Goal: Task Accomplishment & Management: Use online tool/utility

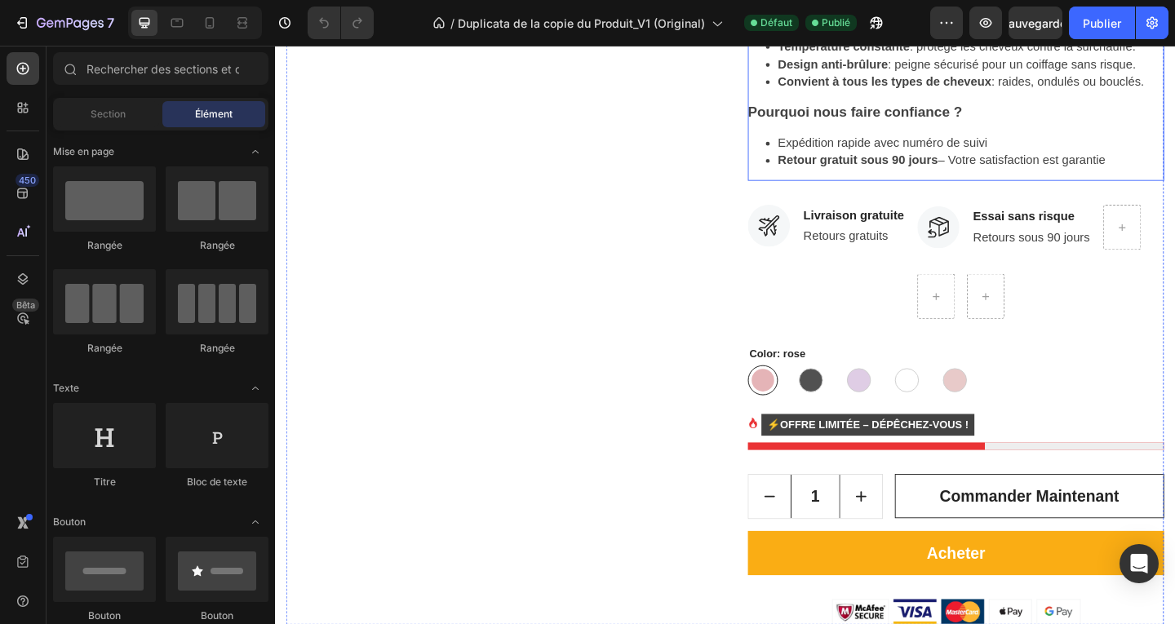
scroll to position [897, 0]
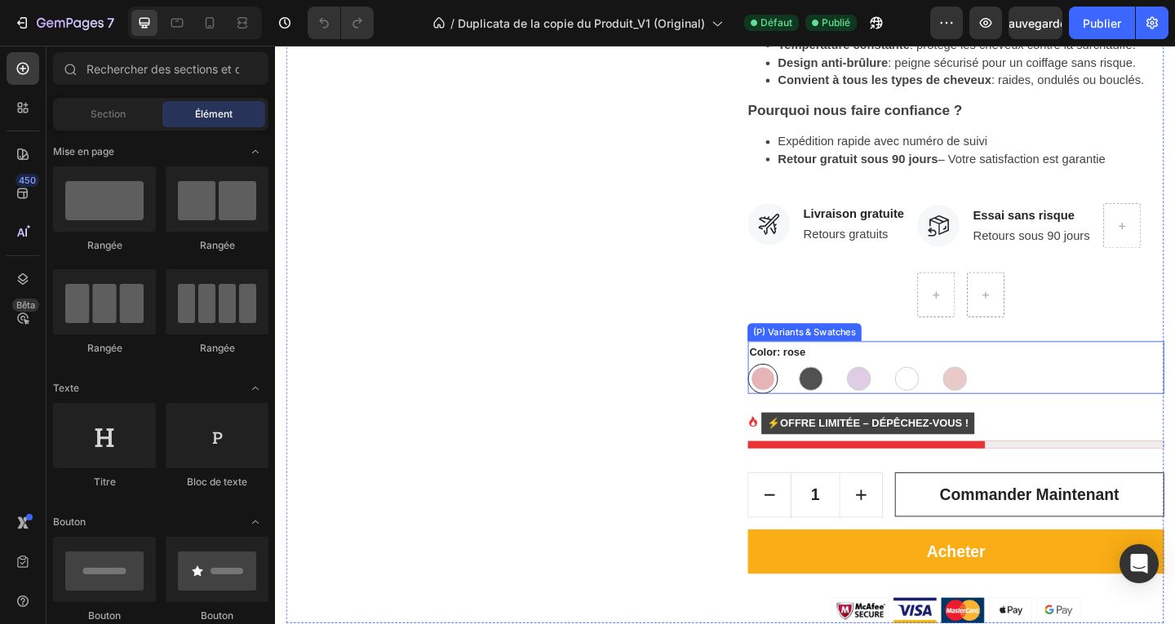
click at [817, 360] on div "(P) Variants & Swatches" at bounding box center [850, 357] width 117 height 15
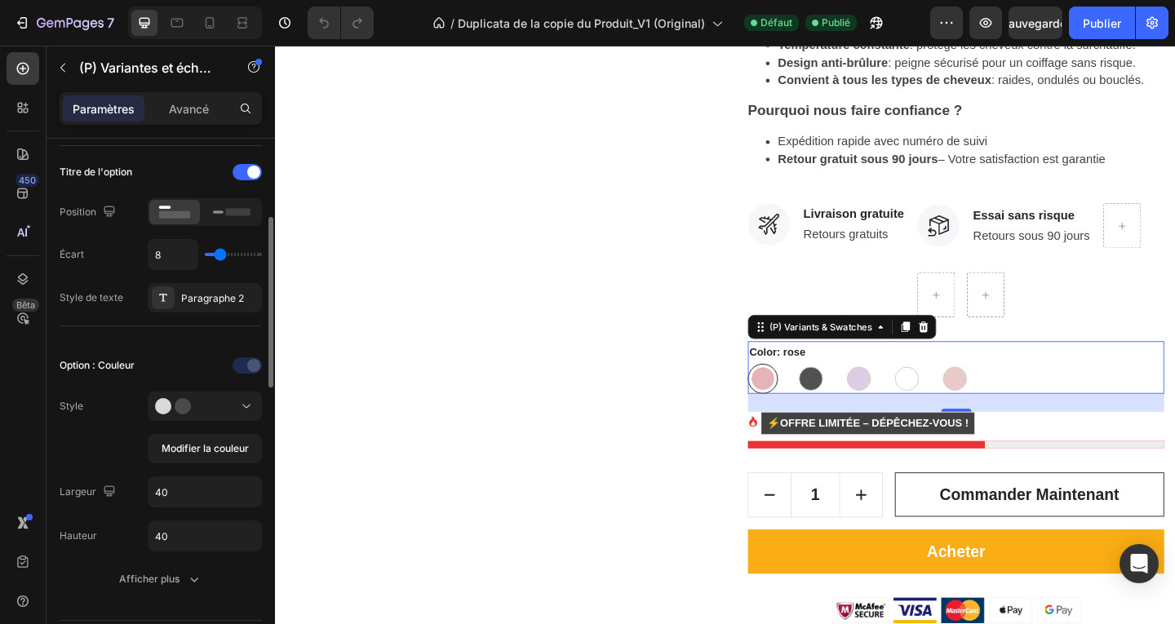
scroll to position [326, 0]
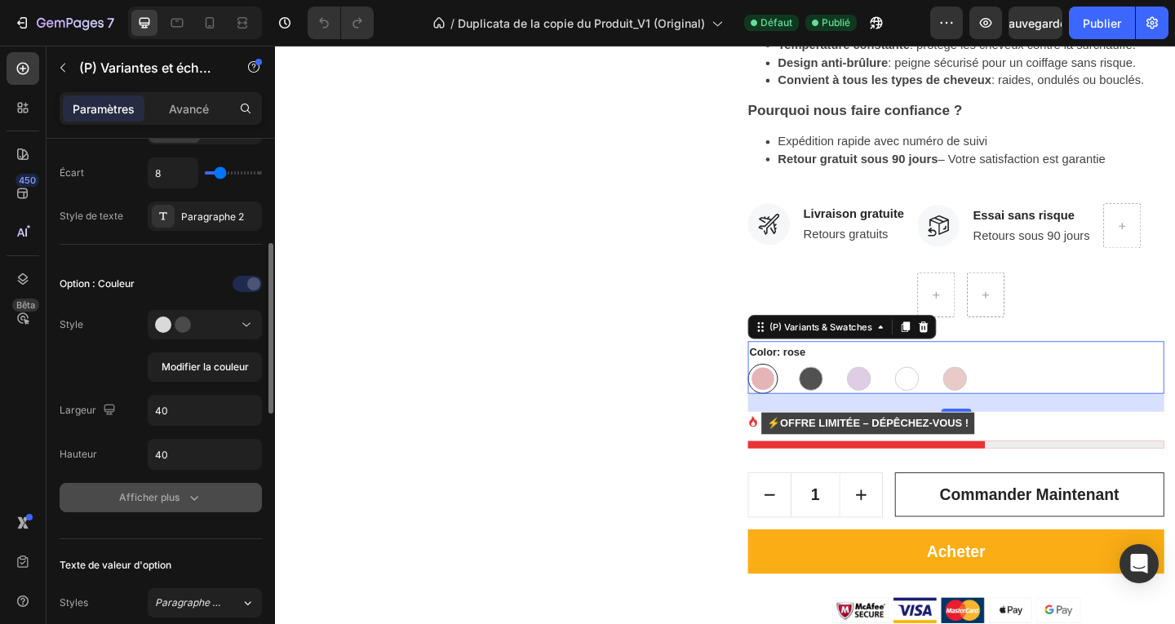
click at [193, 500] on icon "button" at bounding box center [195, 498] width 8 height 5
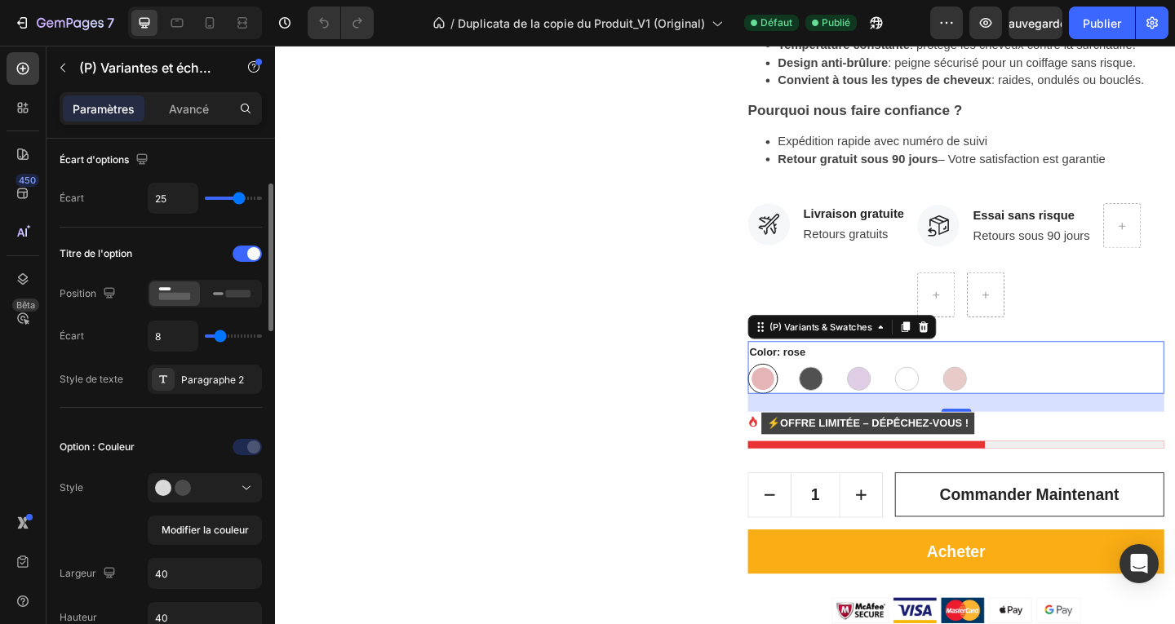
scroll to position [0, 0]
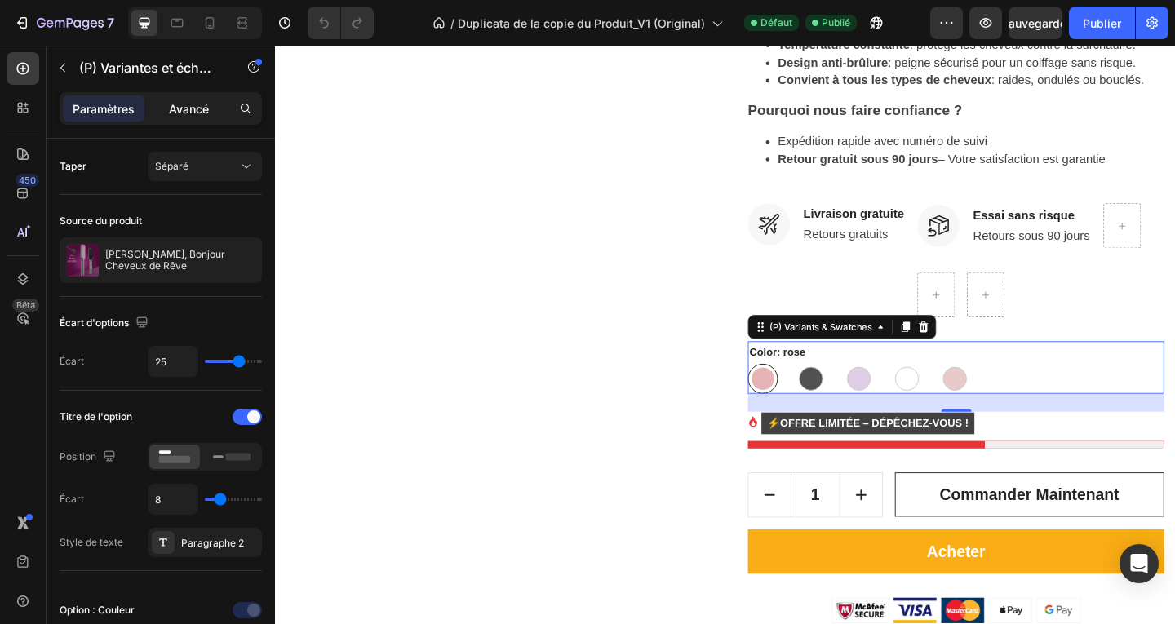
click at [204, 110] on font "Avancé" at bounding box center [189, 109] width 40 height 14
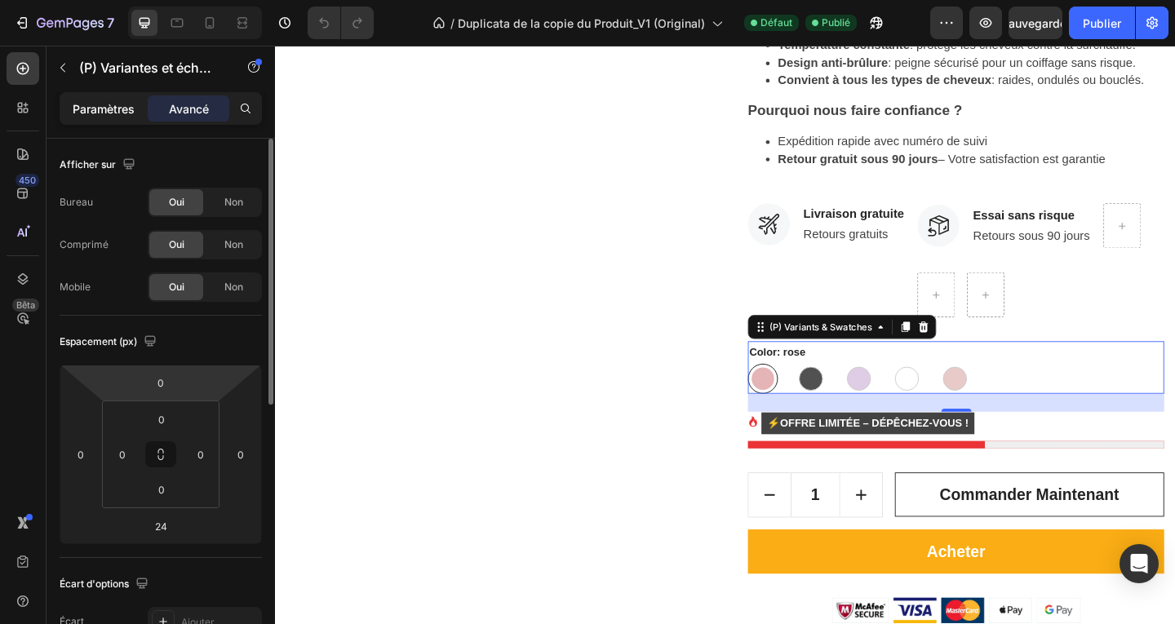
click at [95, 111] on font "Paramètres" at bounding box center [104, 109] width 62 height 14
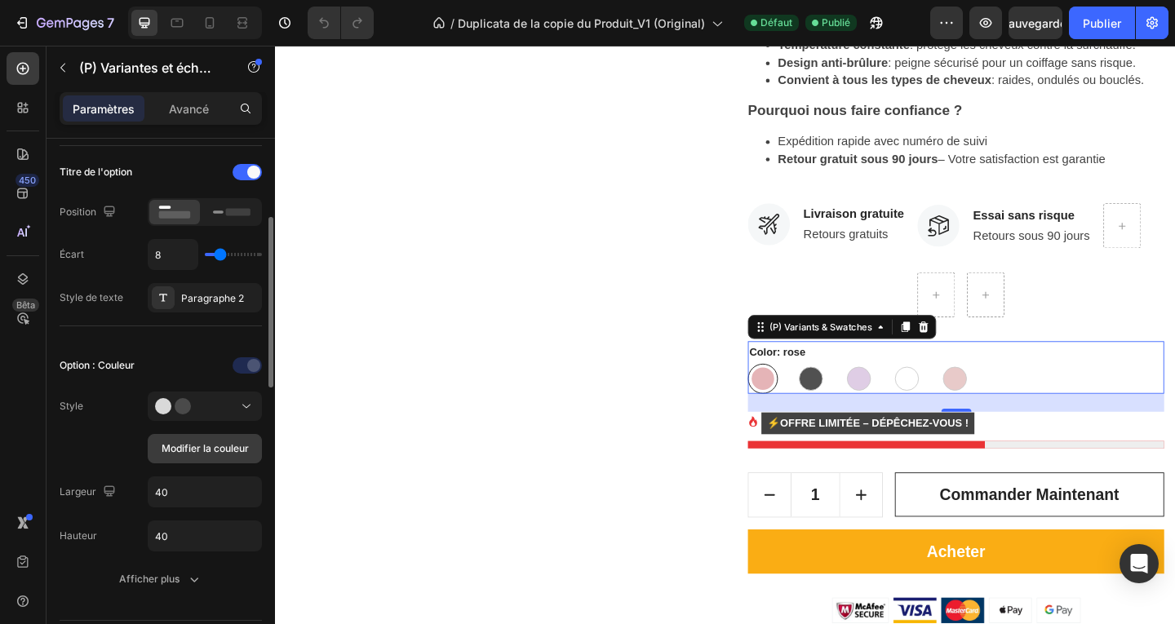
scroll to position [326, 0]
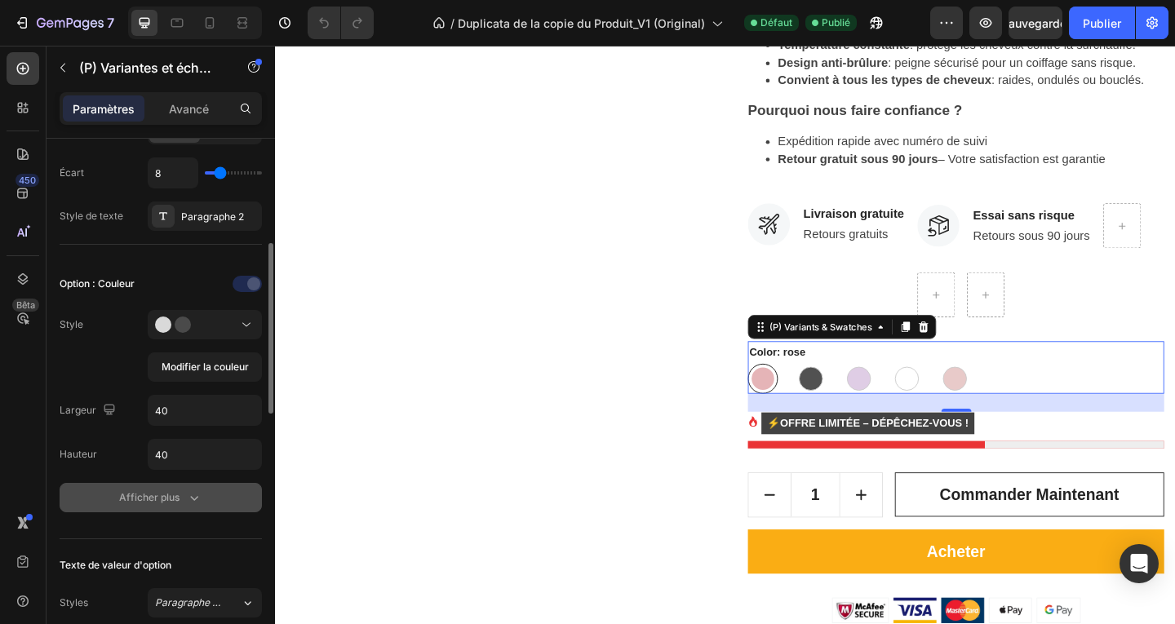
click at [193, 494] on icon "button" at bounding box center [194, 497] width 16 height 16
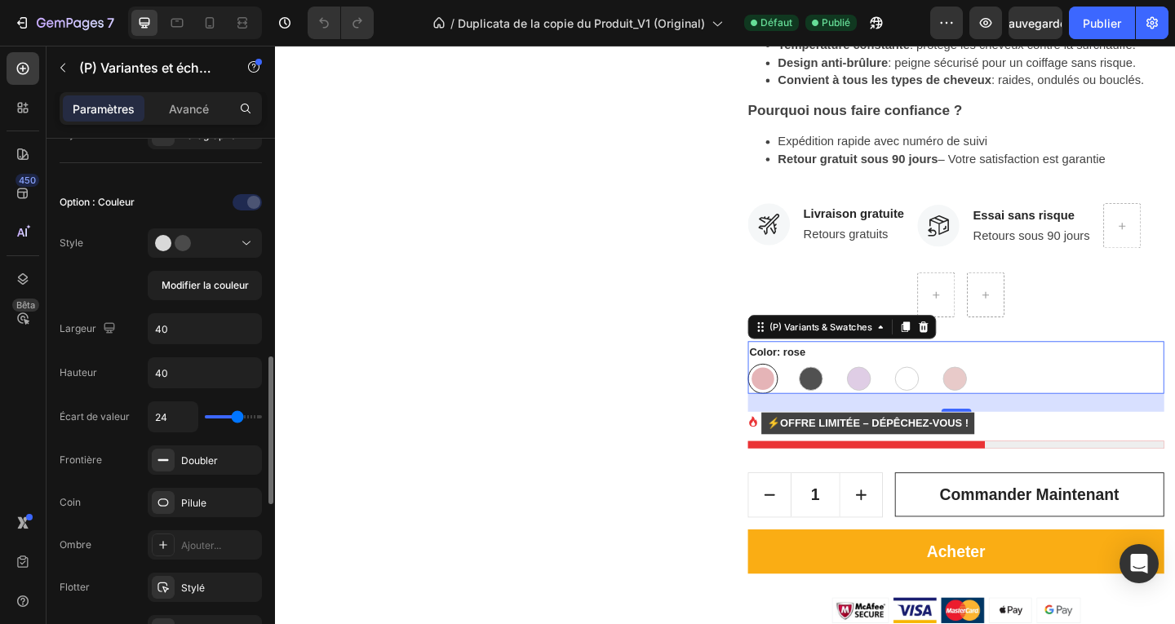
scroll to position [489, 0]
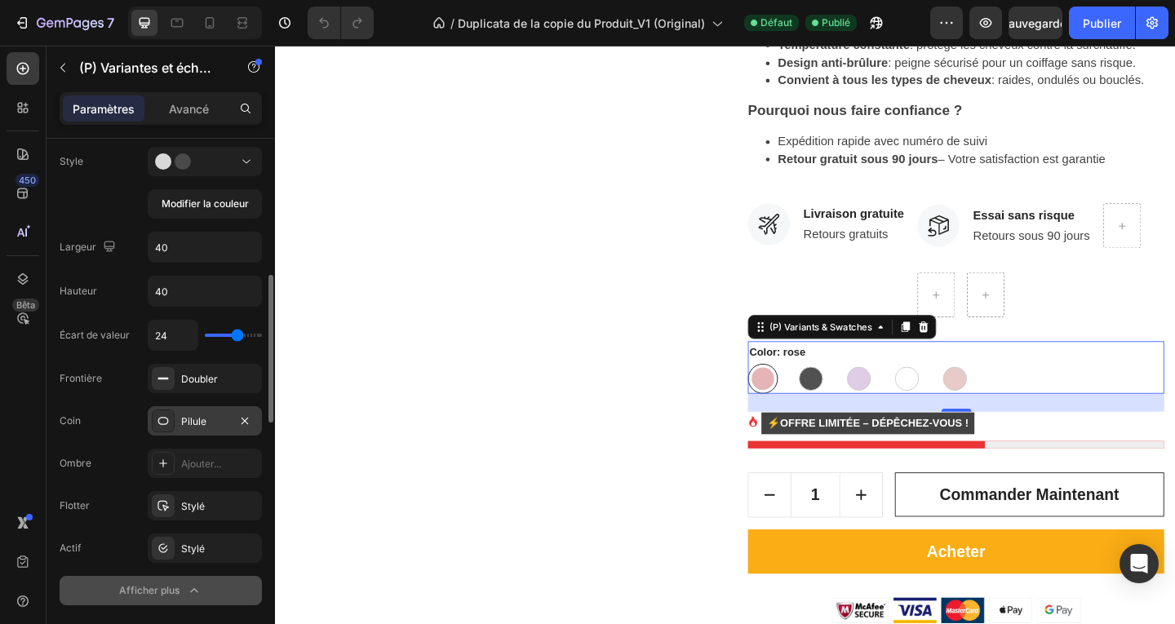
click at [215, 419] on div "Pilule" at bounding box center [204, 421] width 47 height 15
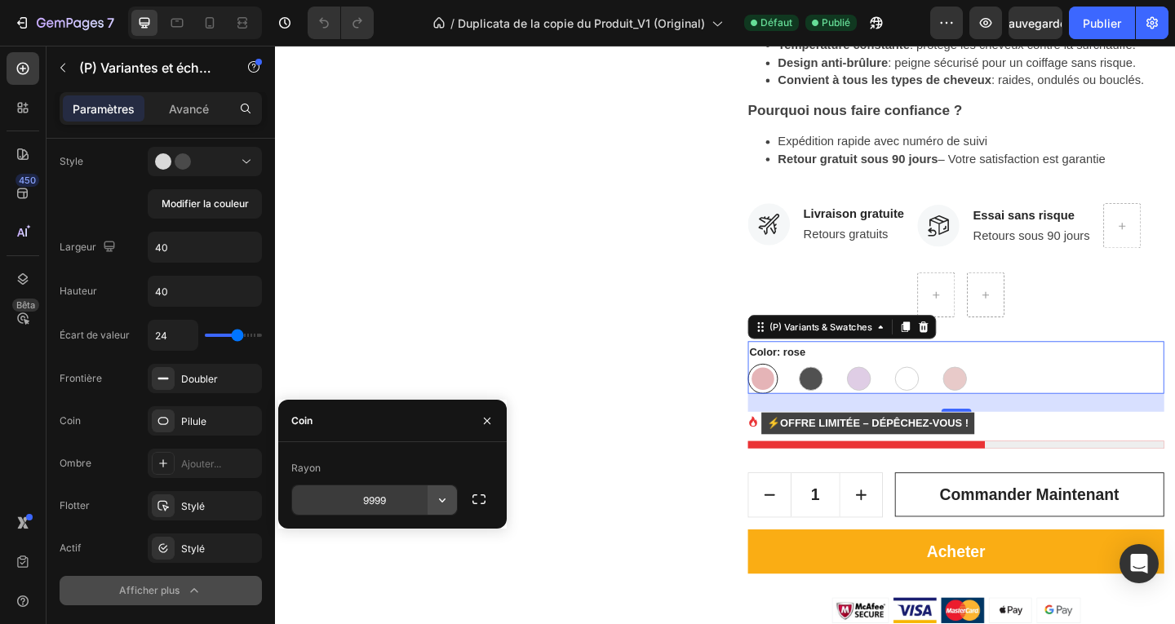
click at [439, 498] on icon "button" at bounding box center [442, 500] width 16 height 16
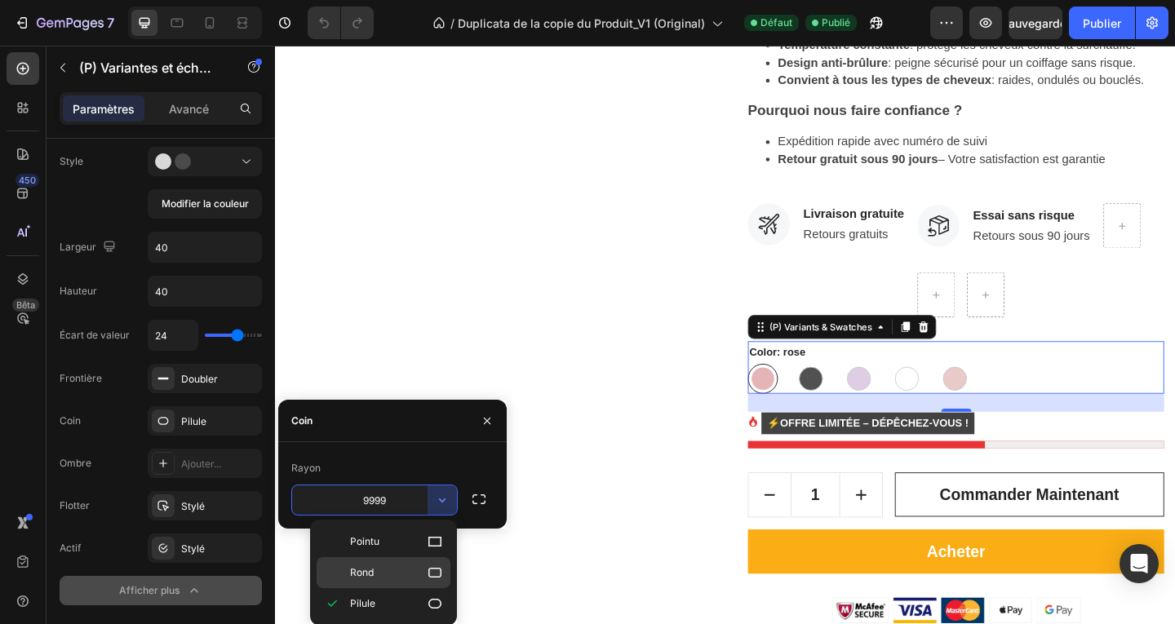
click at [433, 572] on icon at bounding box center [435, 572] width 16 height 16
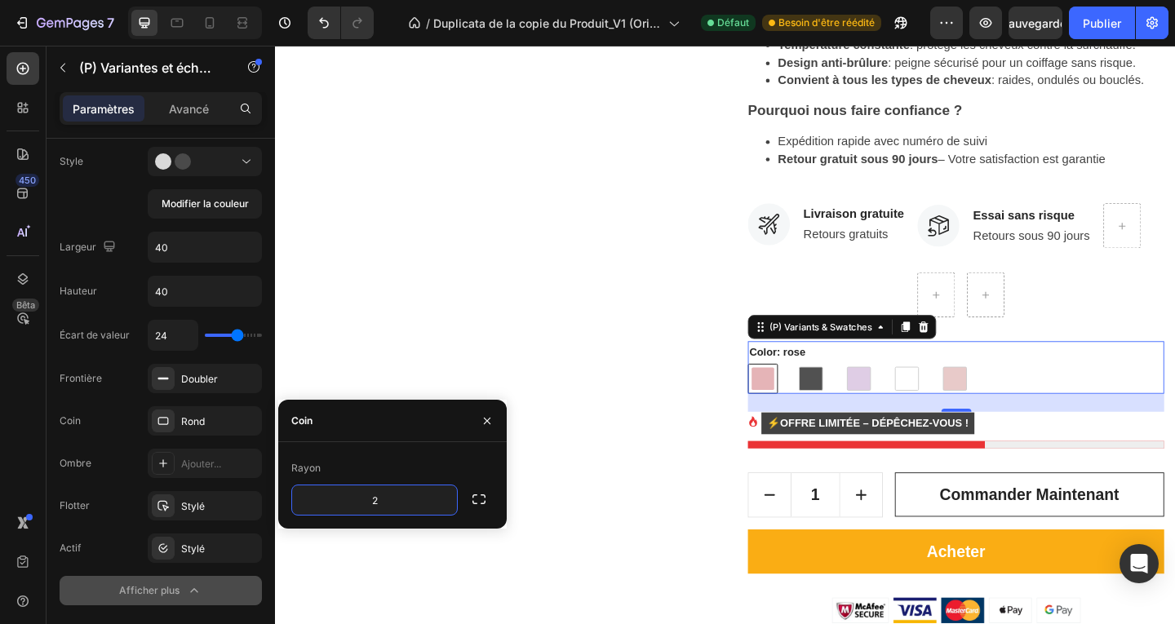
type input "20"
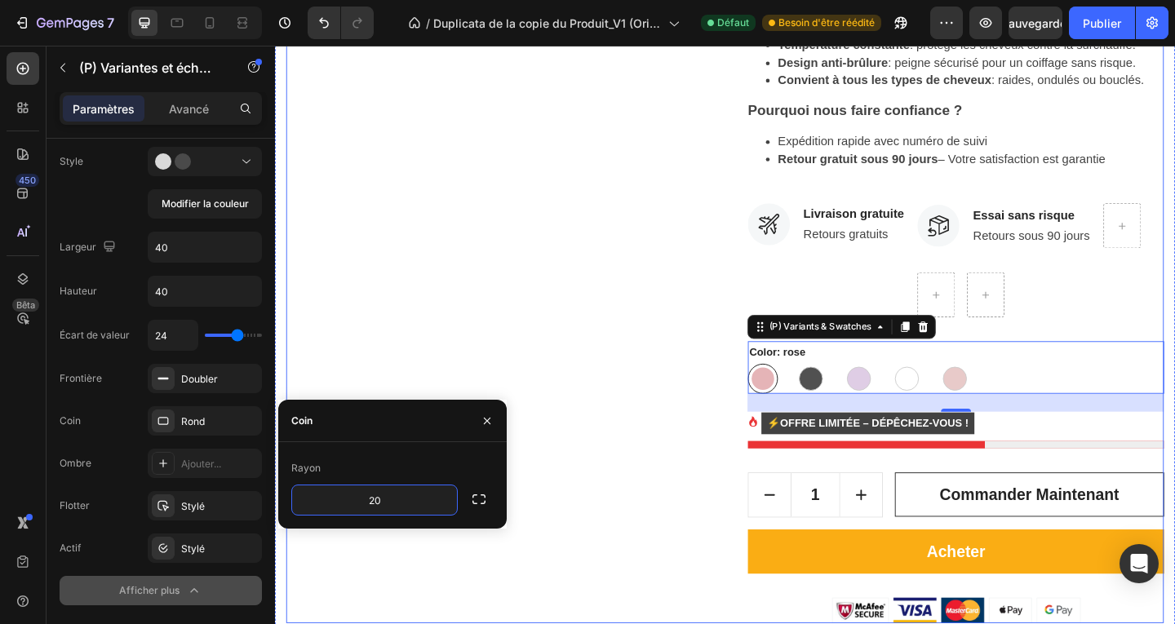
click at [509, 372] on div "Product Images" at bounding box center [513, 40] width 453 height 1267
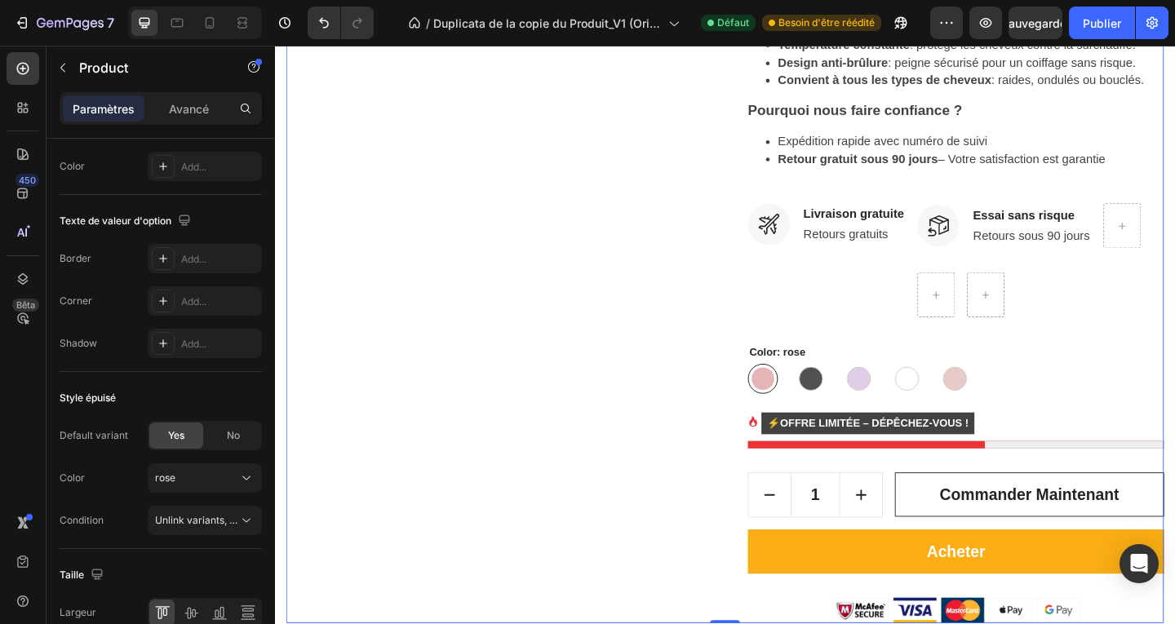
scroll to position [0, 0]
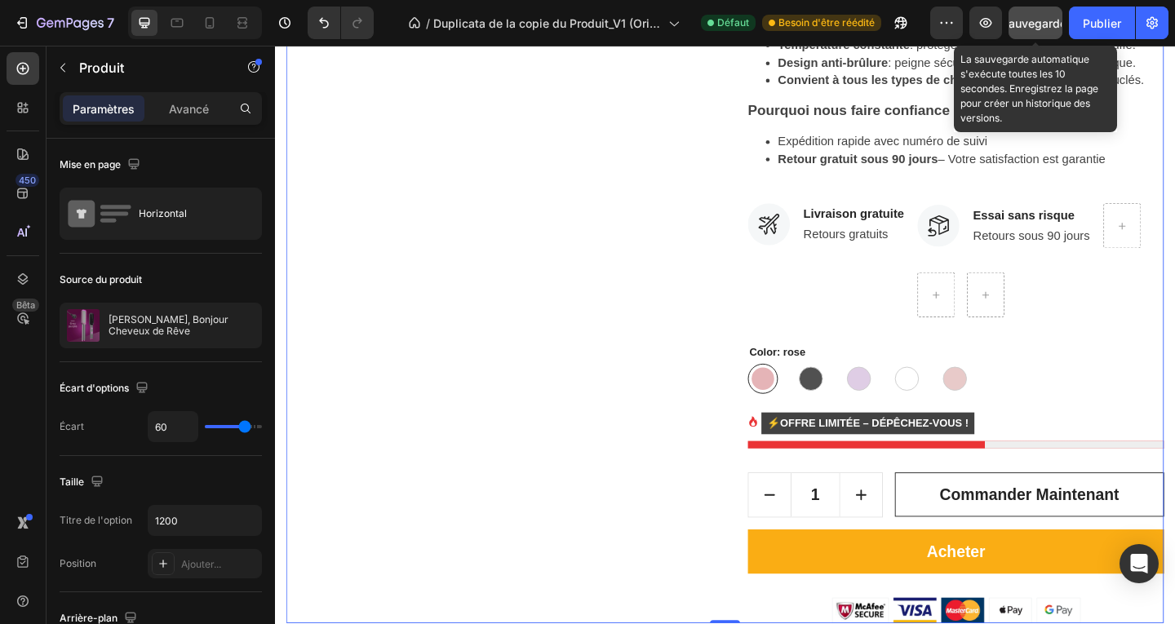
click at [1037, 20] on font "Sauvegarder" at bounding box center [1035, 23] width 69 height 14
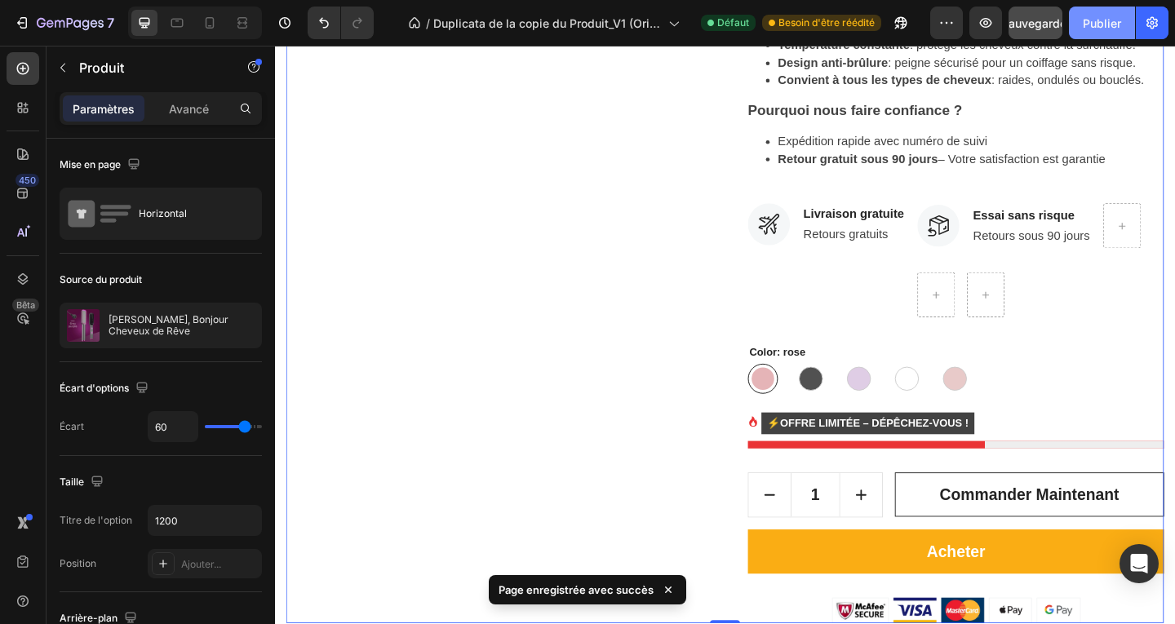
click at [1099, 24] on font "Publier" at bounding box center [1101, 23] width 38 height 14
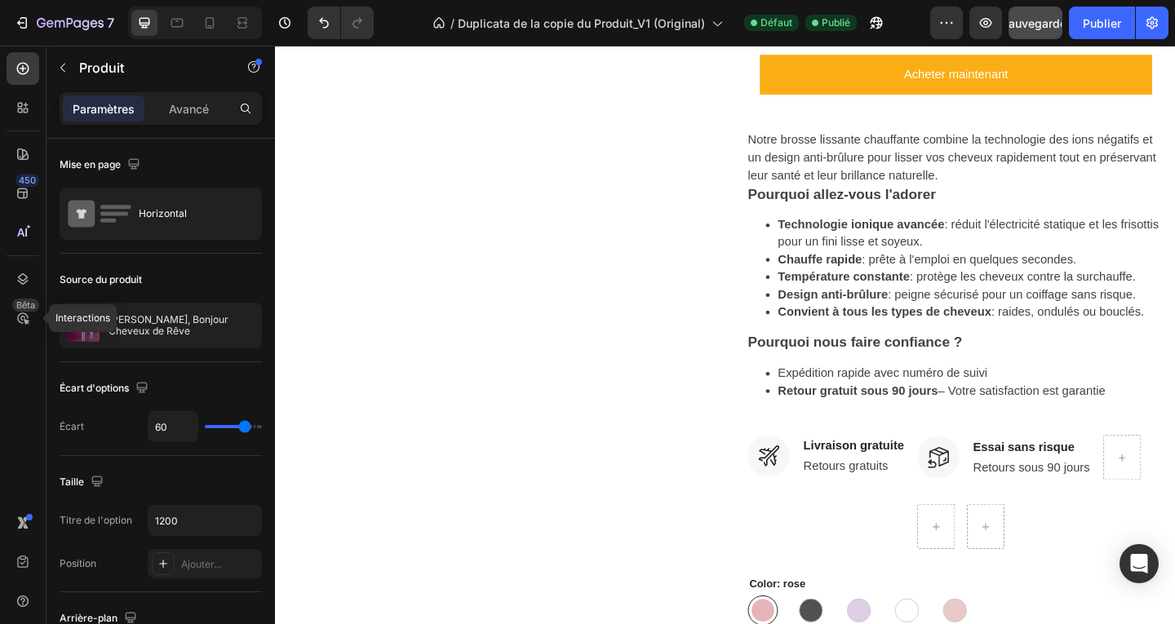
scroll to position [816, 0]
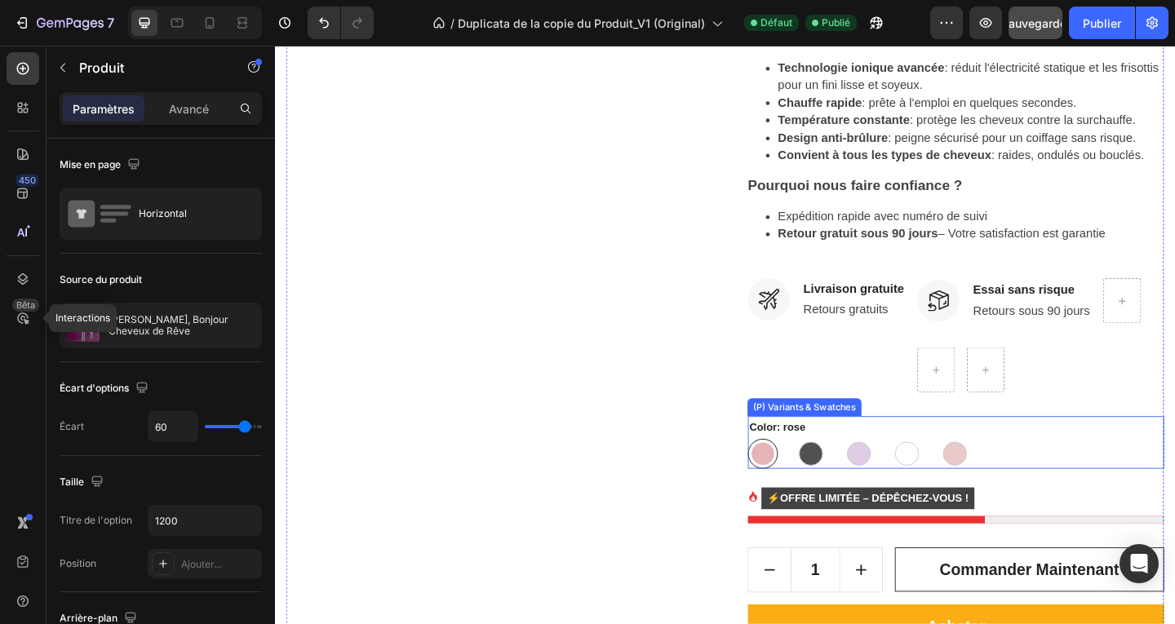
click at [812, 442] on div "(P) Variants & Swatches" at bounding box center [850, 439] width 117 height 15
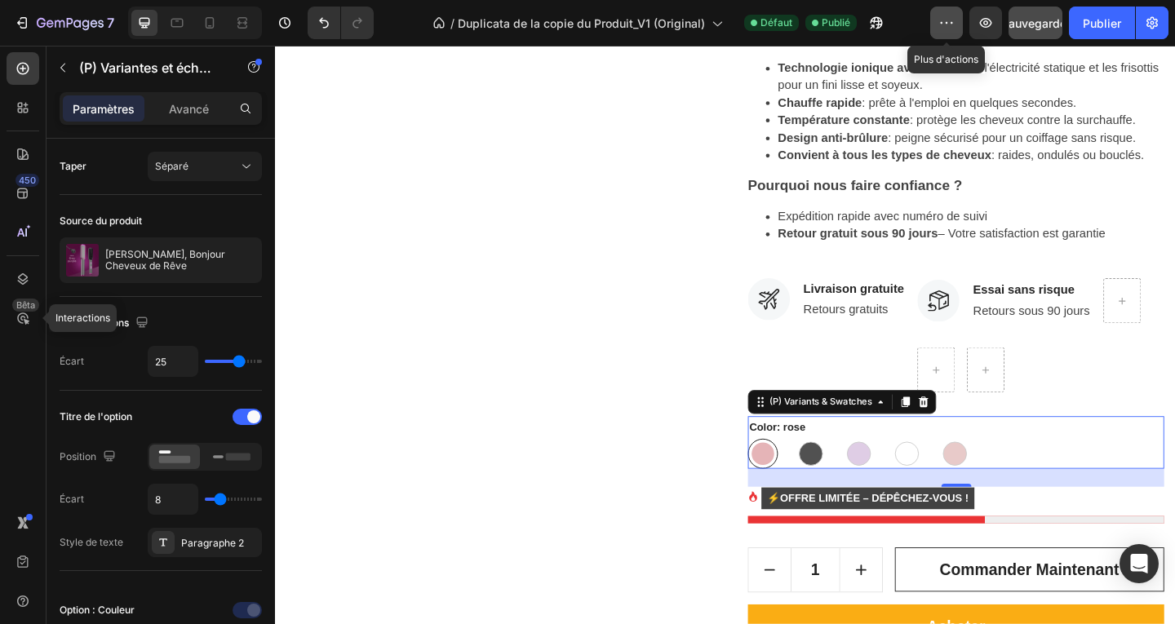
click at [941, 26] on icon "button" at bounding box center [946, 23] width 16 height 16
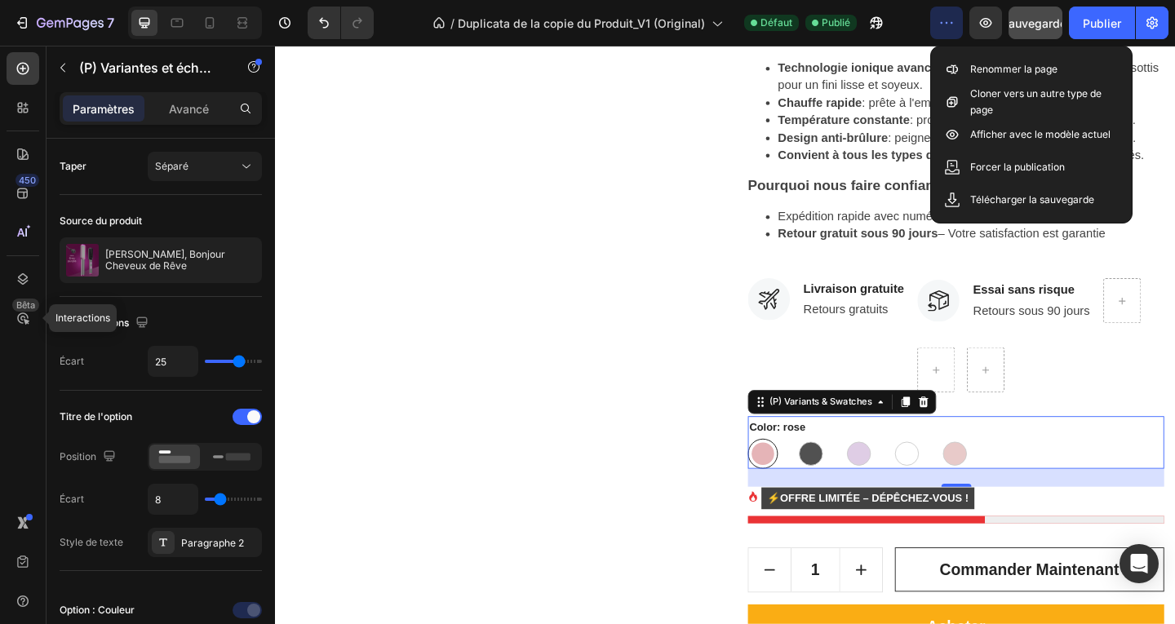
click at [941, 26] on icon "button" at bounding box center [946, 23] width 16 height 16
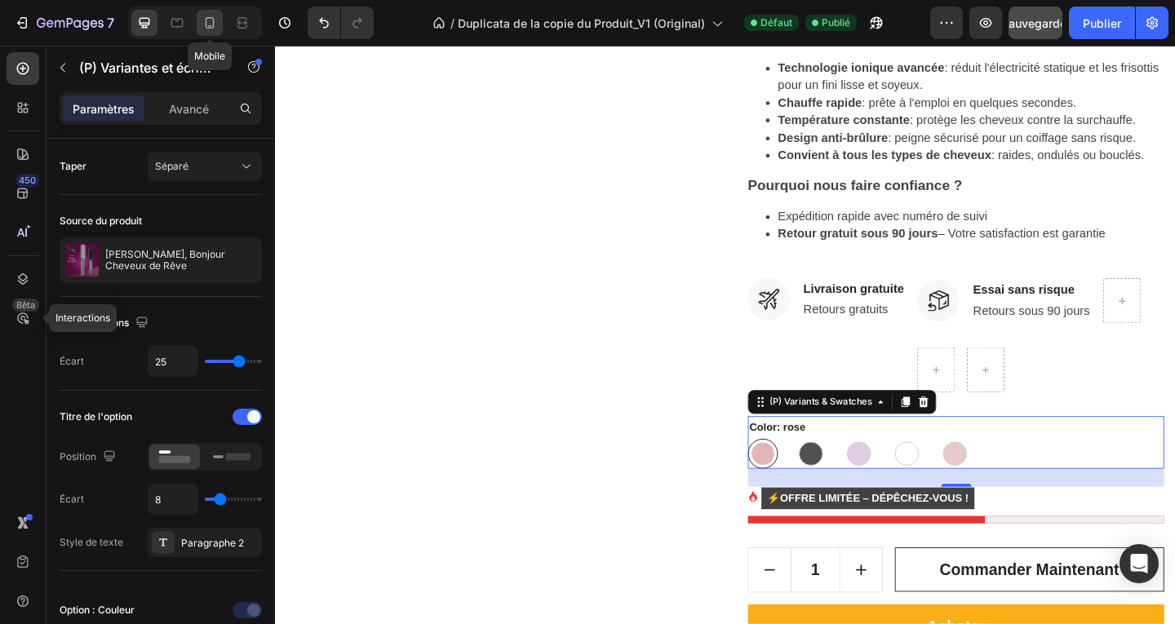
click at [208, 26] on icon at bounding box center [209, 23] width 16 height 16
type input "24"
type input "32"
type input "14"
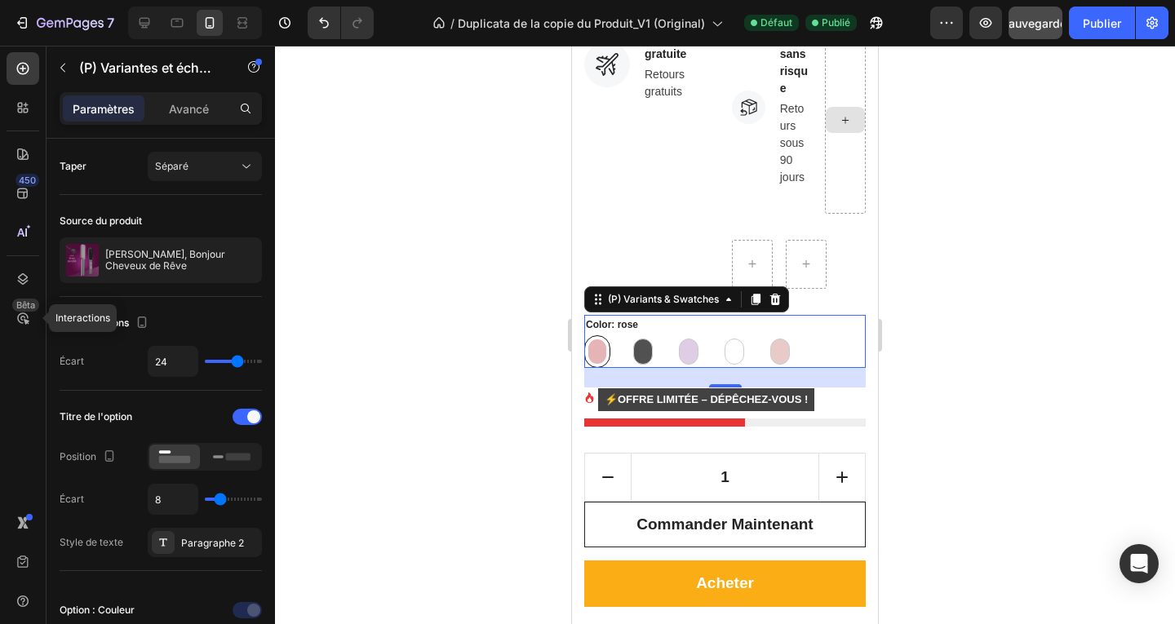
scroll to position [1877, 0]
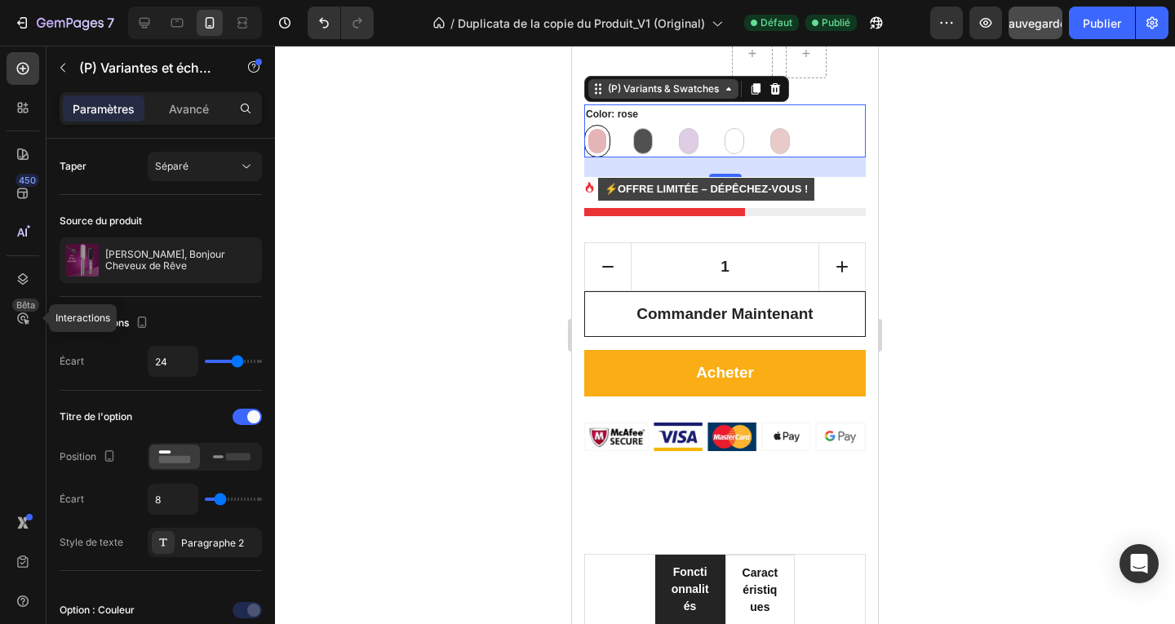
click at [609, 94] on div "(P) Variants & Swatches" at bounding box center [662, 89] width 117 height 15
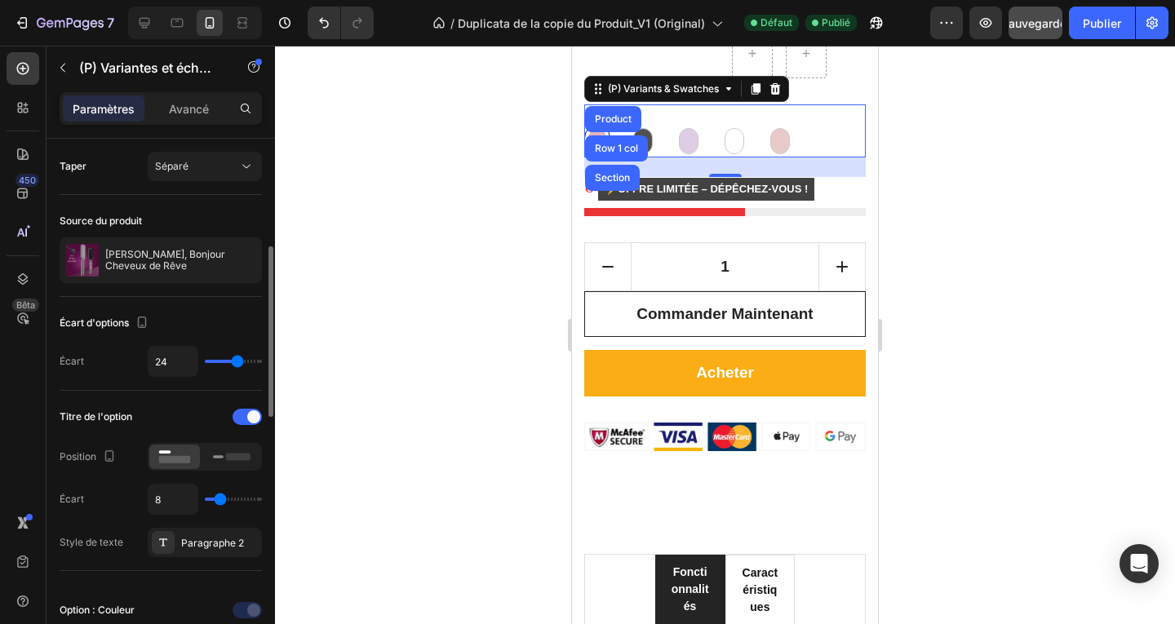
scroll to position [82, 0]
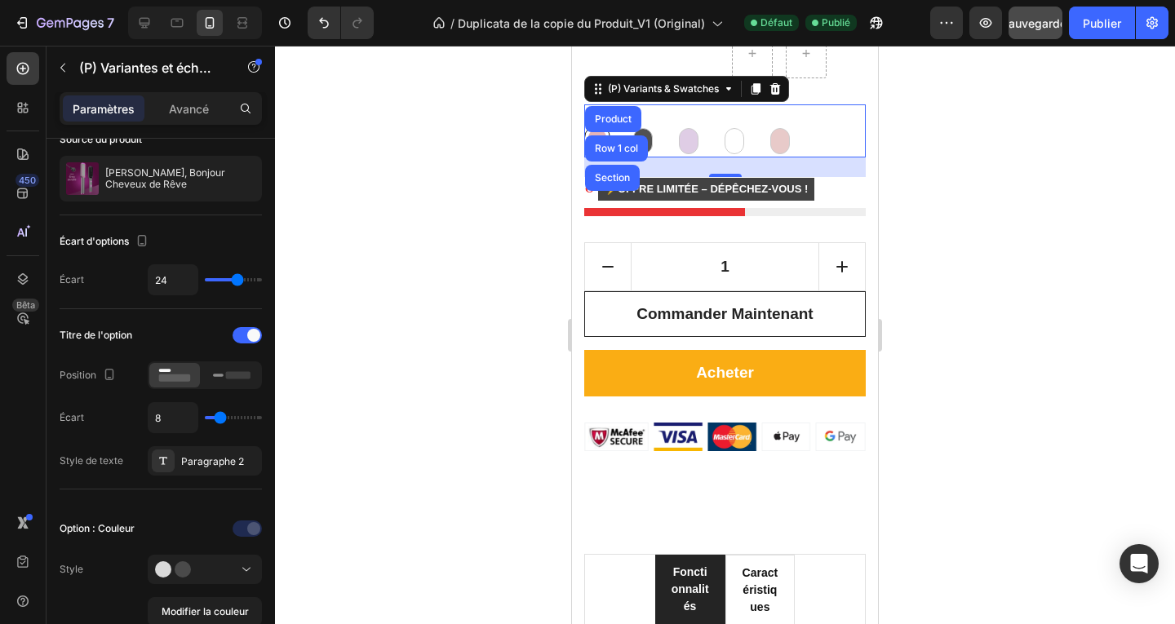
click at [949, 120] on div at bounding box center [725, 335] width 900 height 578
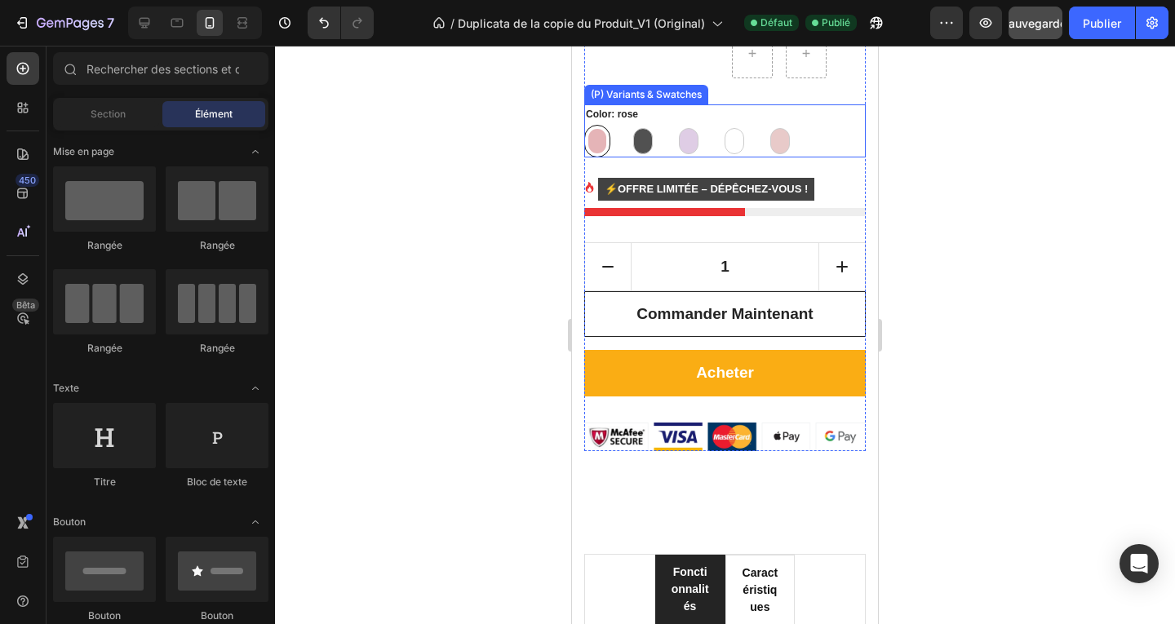
click at [604, 95] on div "(P) Variants & Swatches" at bounding box center [645, 94] width 117 height 15
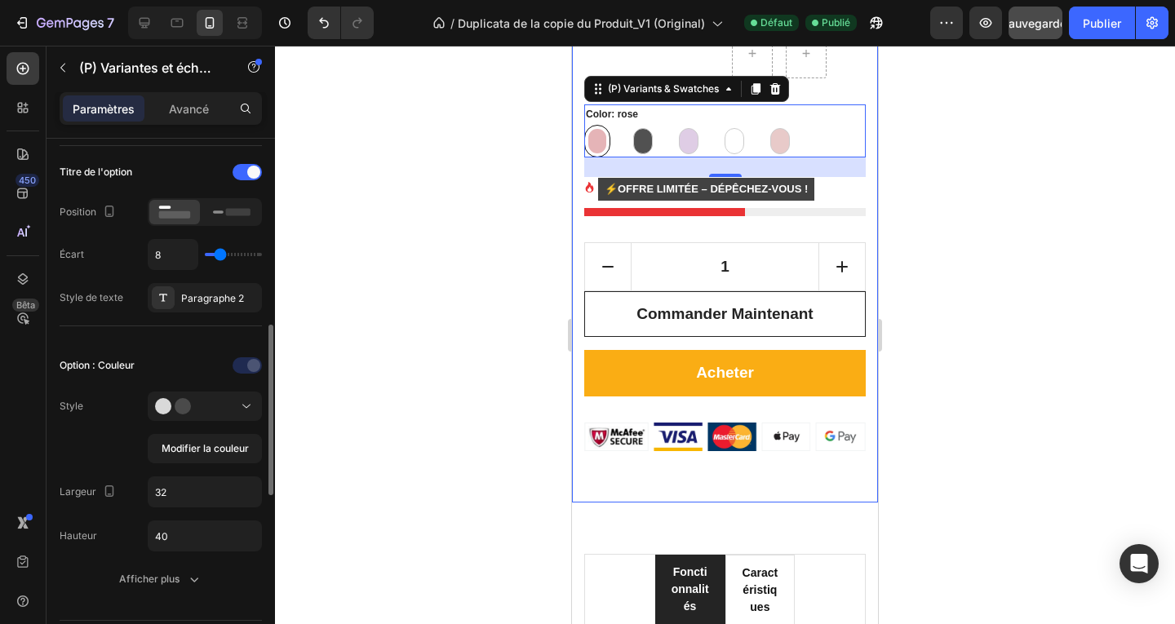
scroll to position [326, 0]
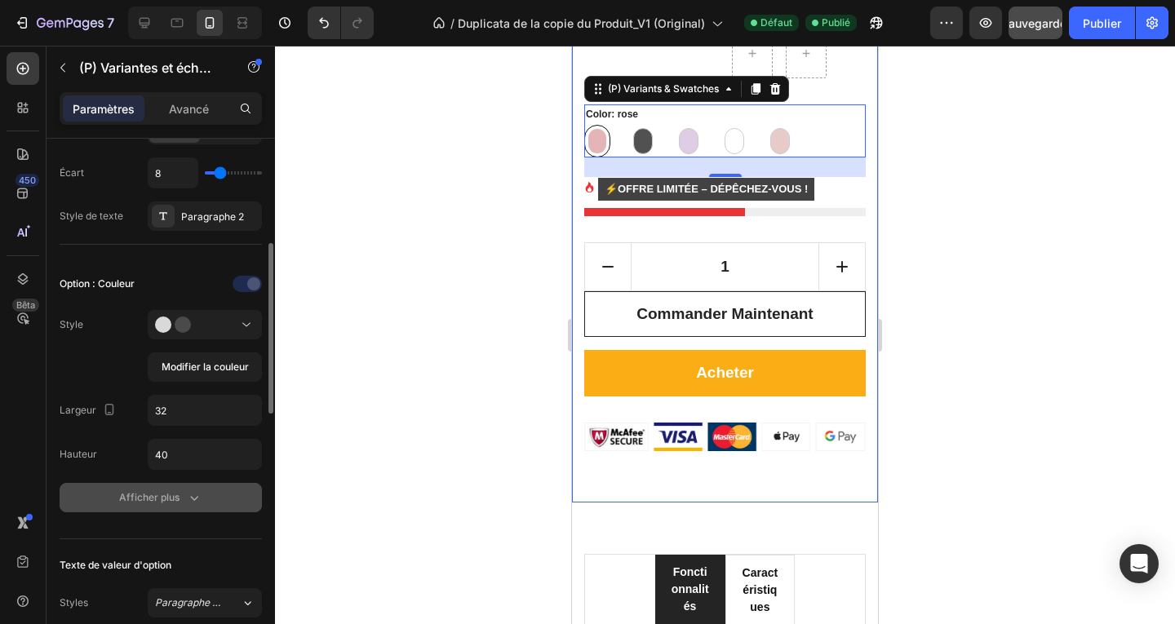
click at [196, 496] on icon "button" at bounding box center [194, 497] width 16 height 16
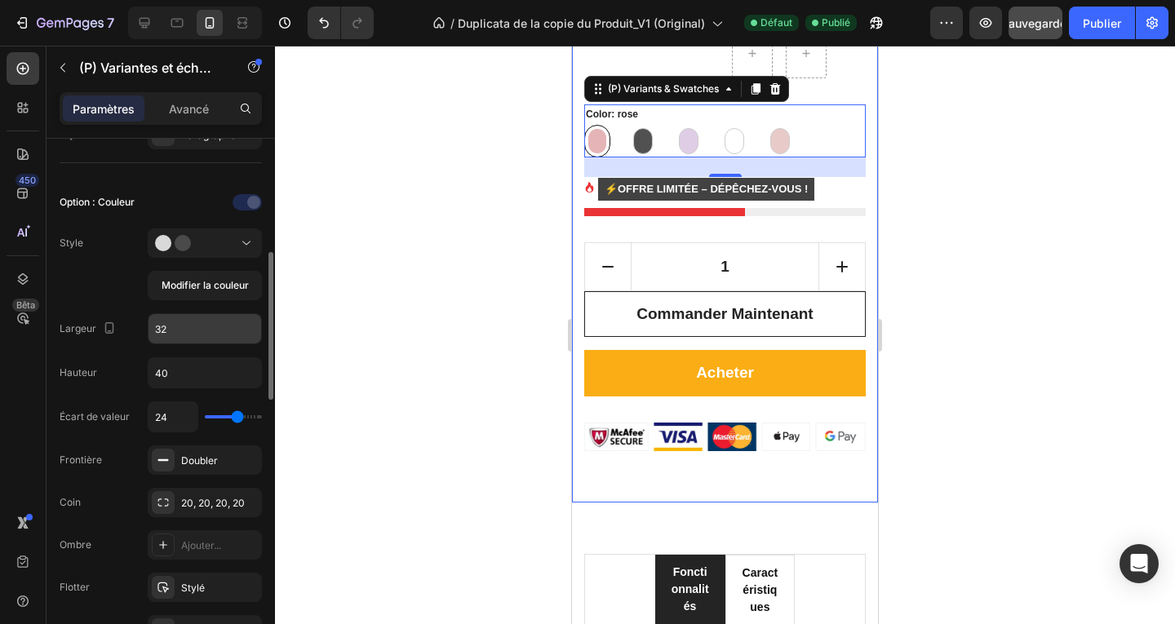
scroll to position [489, 0]
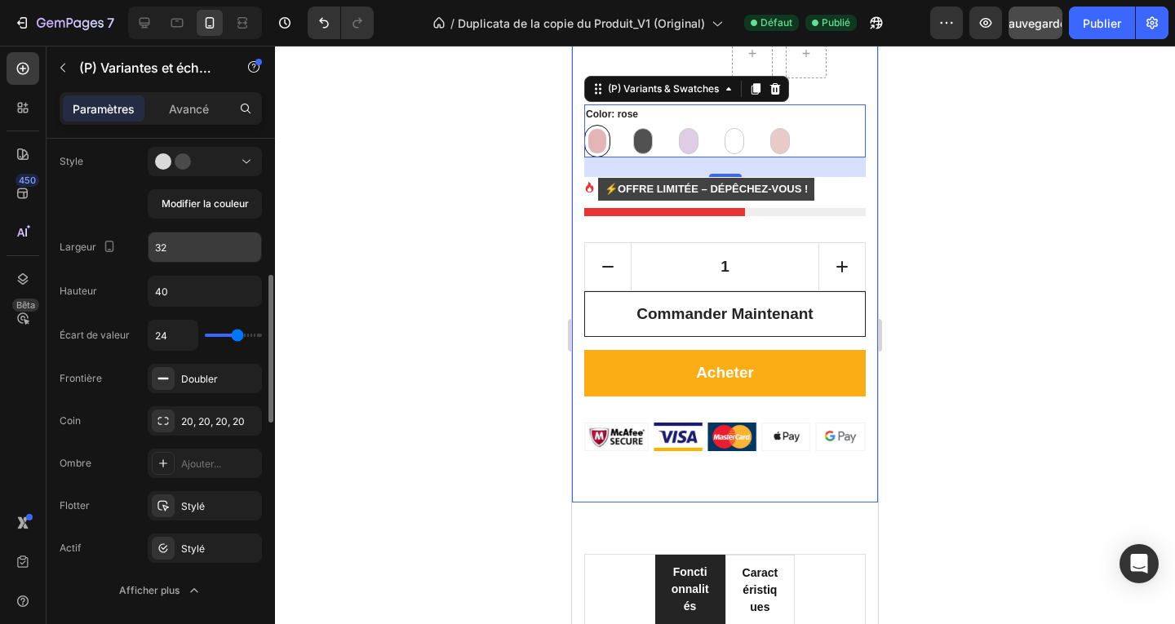
click at [183, 248] on input "32" at bounding box center [204, 246] width 113 height 29
type input "40"
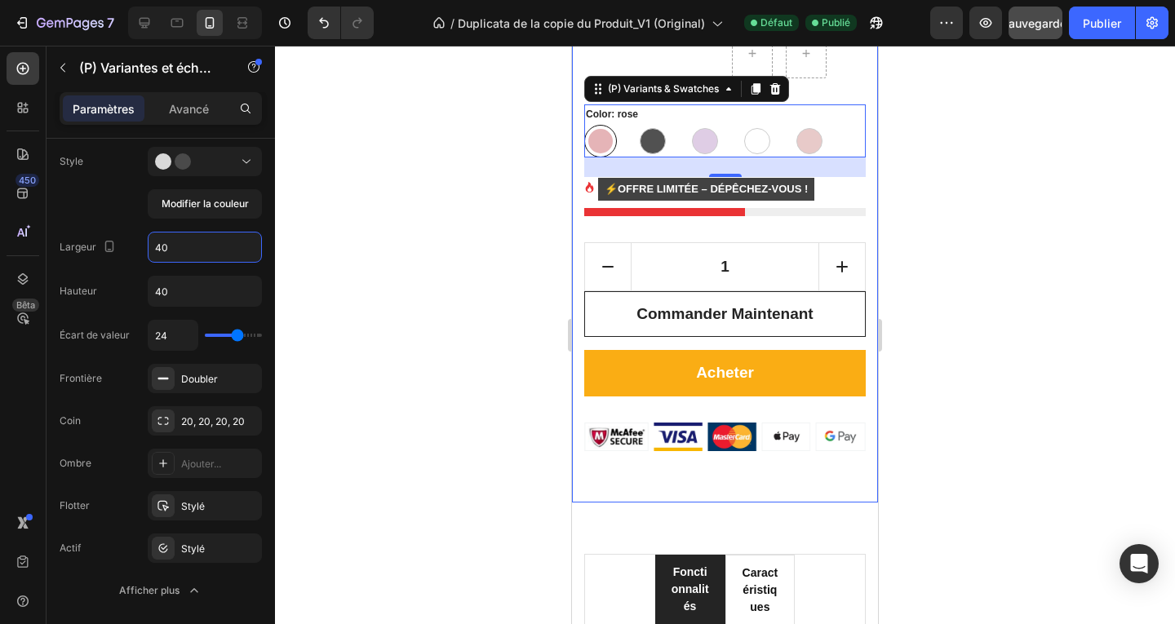
click at [474, 322] on div at bounding box center [725, 335] width 900 height 578
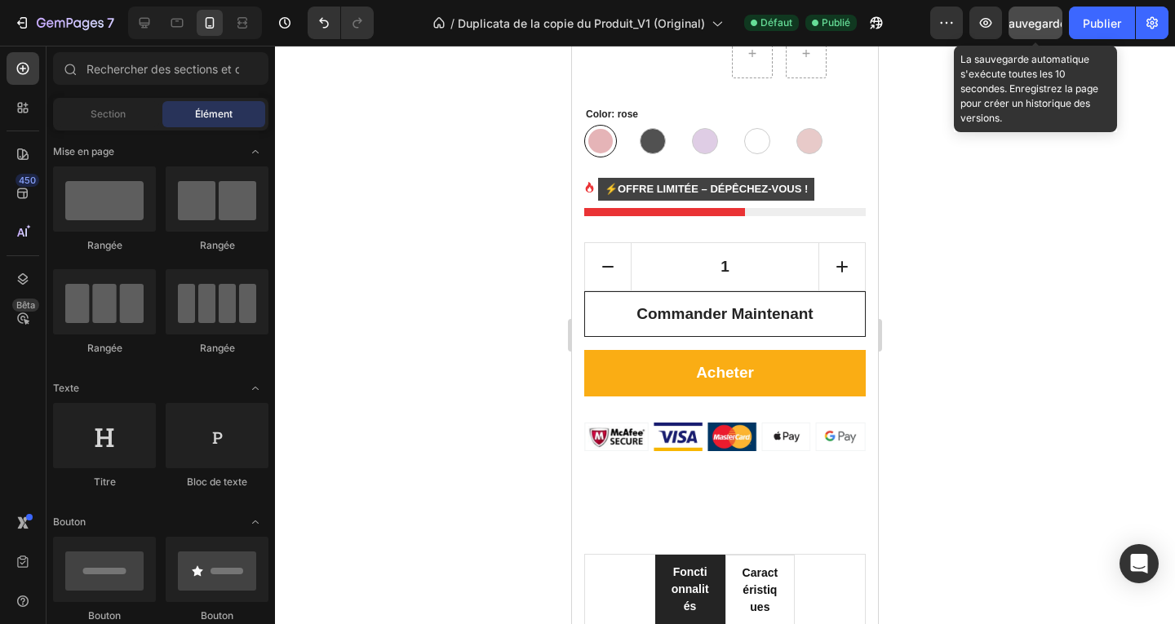
click at [1047, 25] on font "Sauvegarder" at bounding box center [1035, 23] width 69 height 14
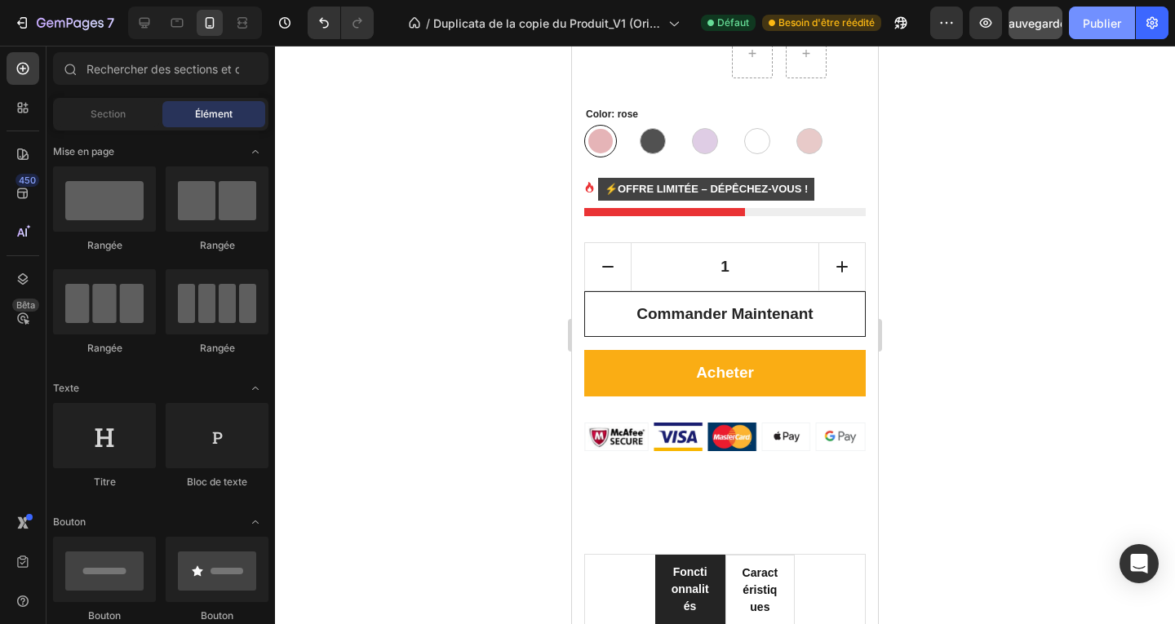
click at [1097, 21] on font "Publier" at bounding box center [1101, 23] width 38 height 14
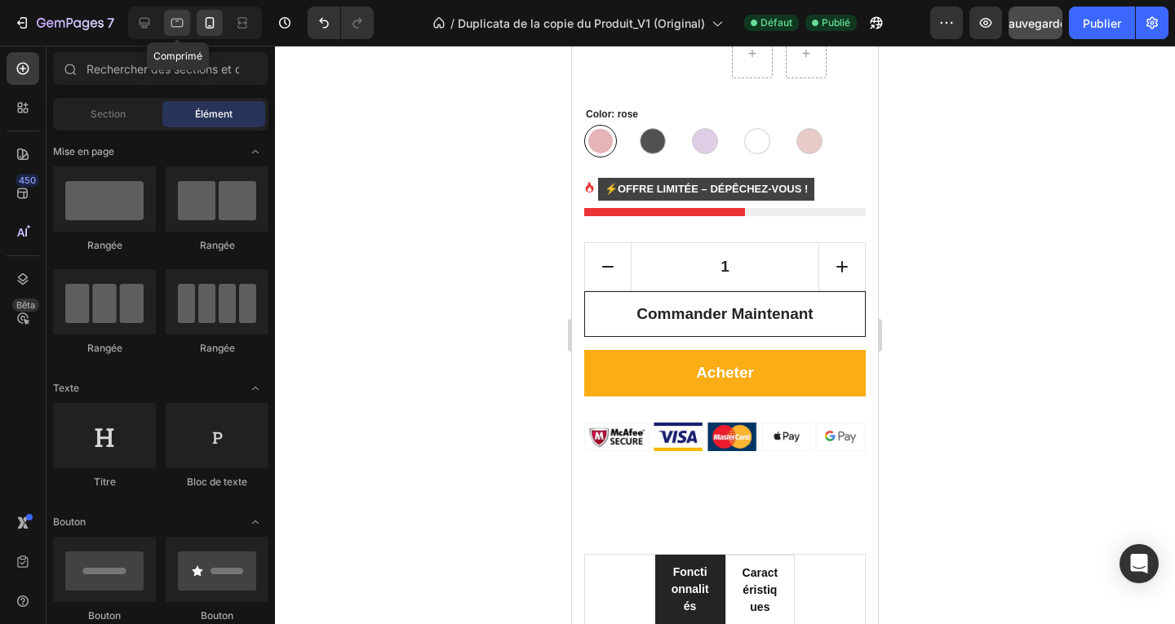
click at [176, 23] on icon at bounding box center [177, 23] width 16 height 16
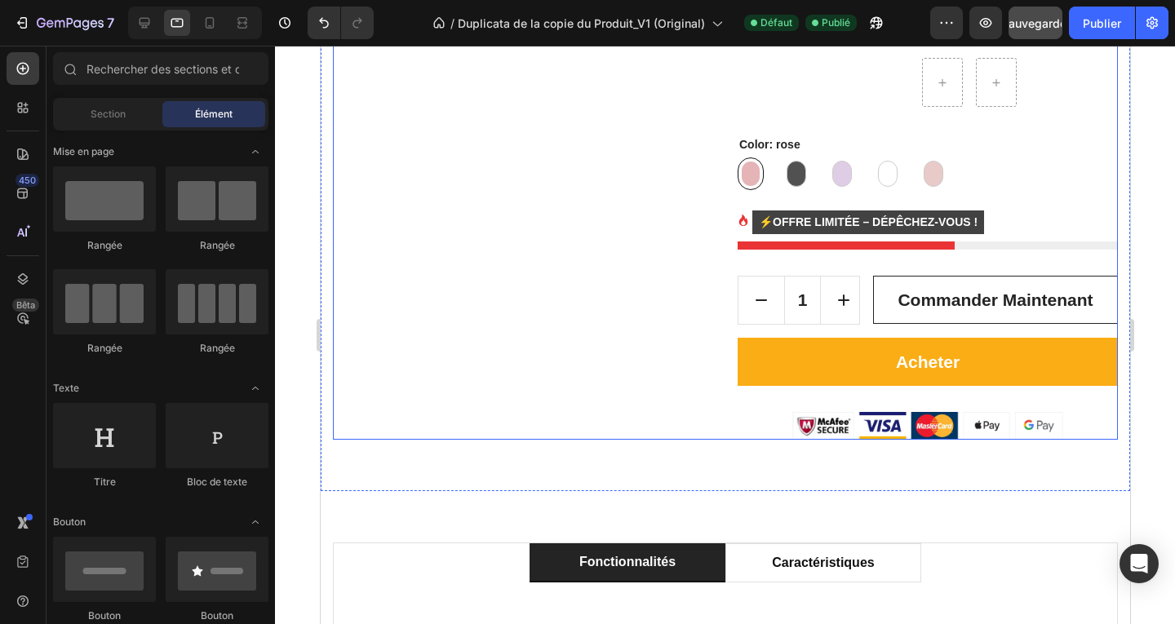
scroll to position [1158, 0]
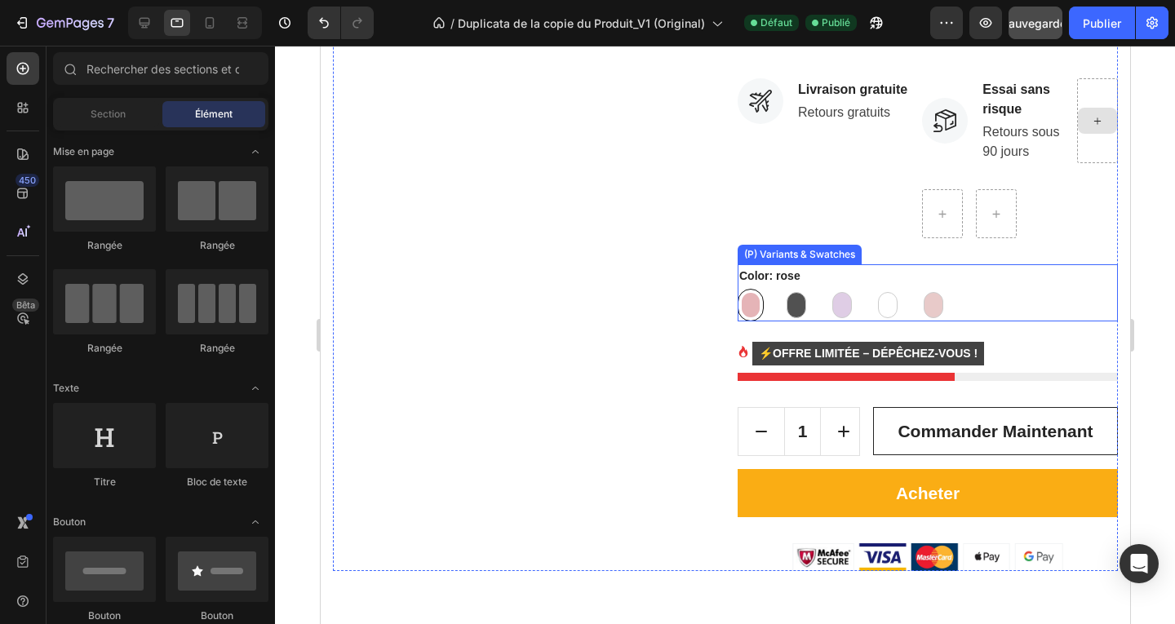
click at [741, 263] on p "rose" at bounding box center [749, 270] width 19 height 15
click at [737, 288] on input "rose rose" at bounding box center [736, 288] width 1 height 1
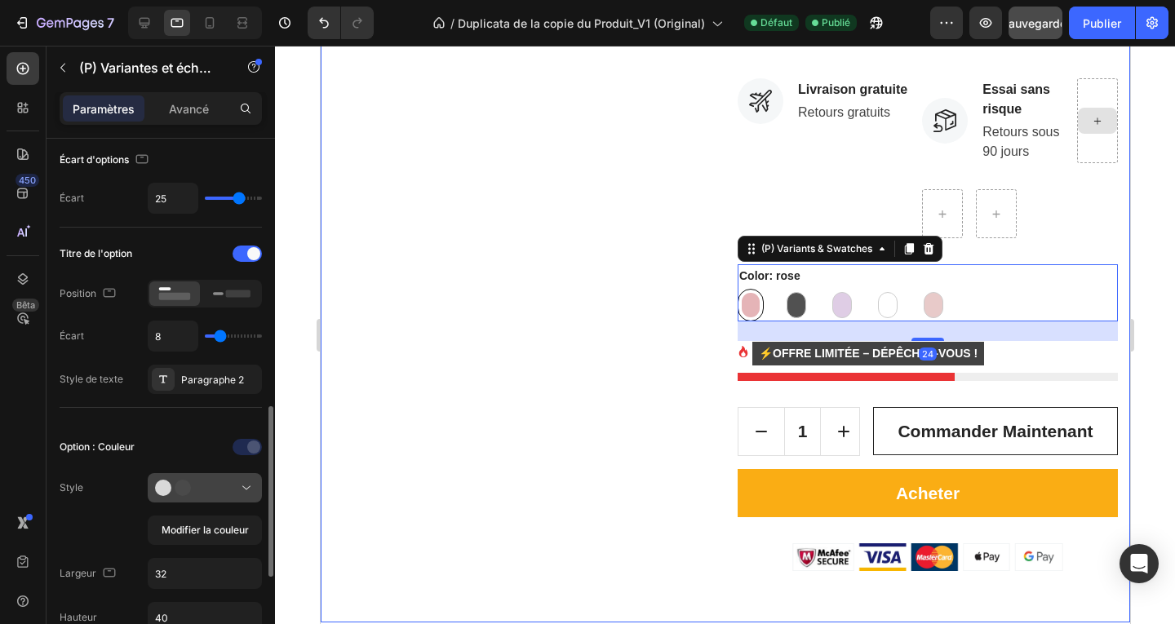
scroll to position [326, 0]
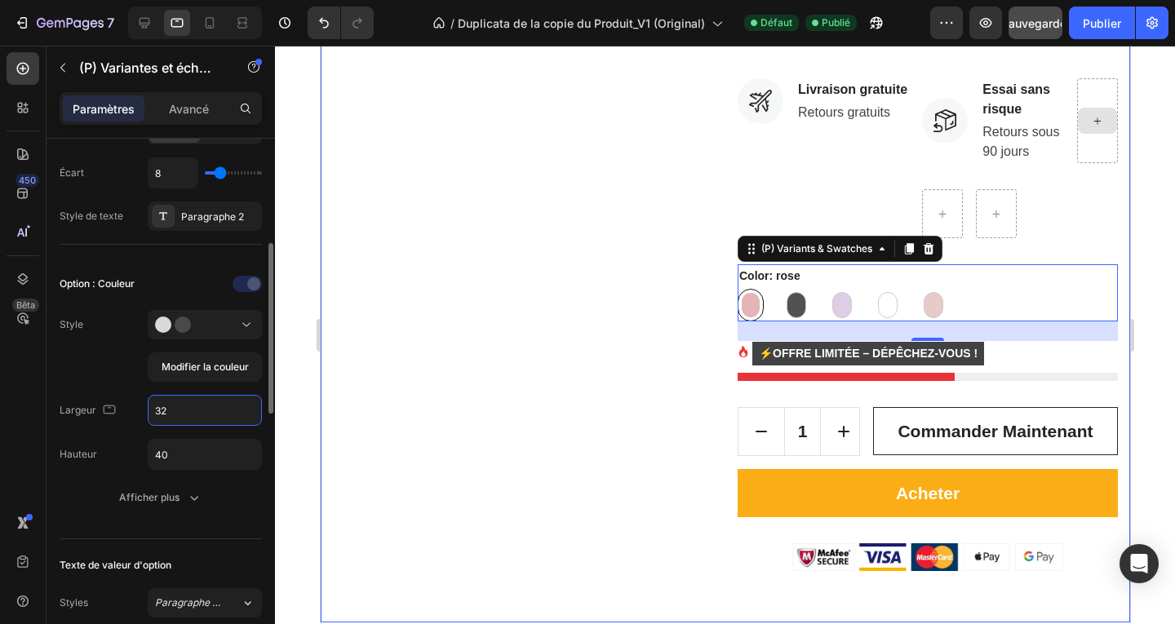
click at [178, 414] on input "32" at bounding box center [204, 410] width 113 height 29
type input "40"
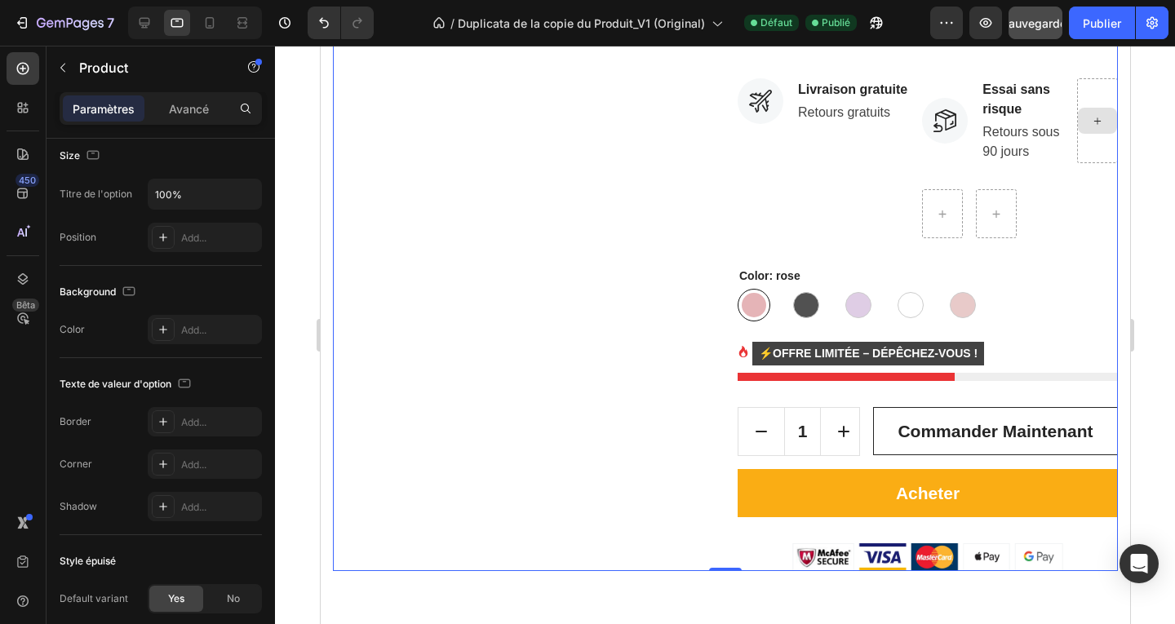
scroll to position [0, 0]
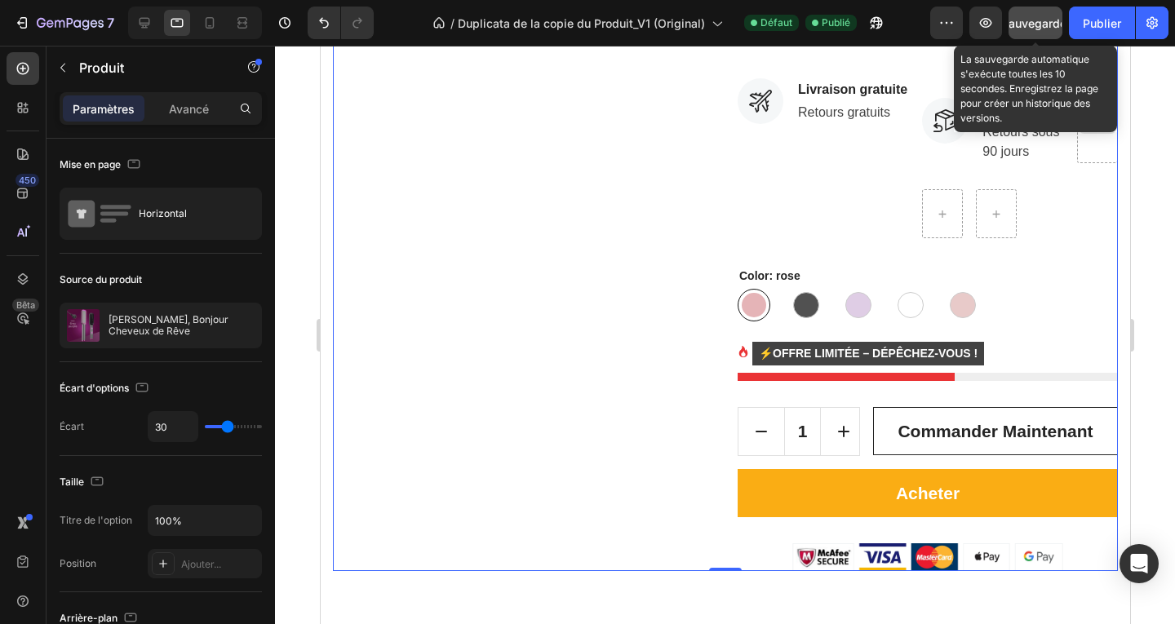
click at [1030, 20] on font "Sauvegarder" at bounding box center [1035, 23] width 69 height 14
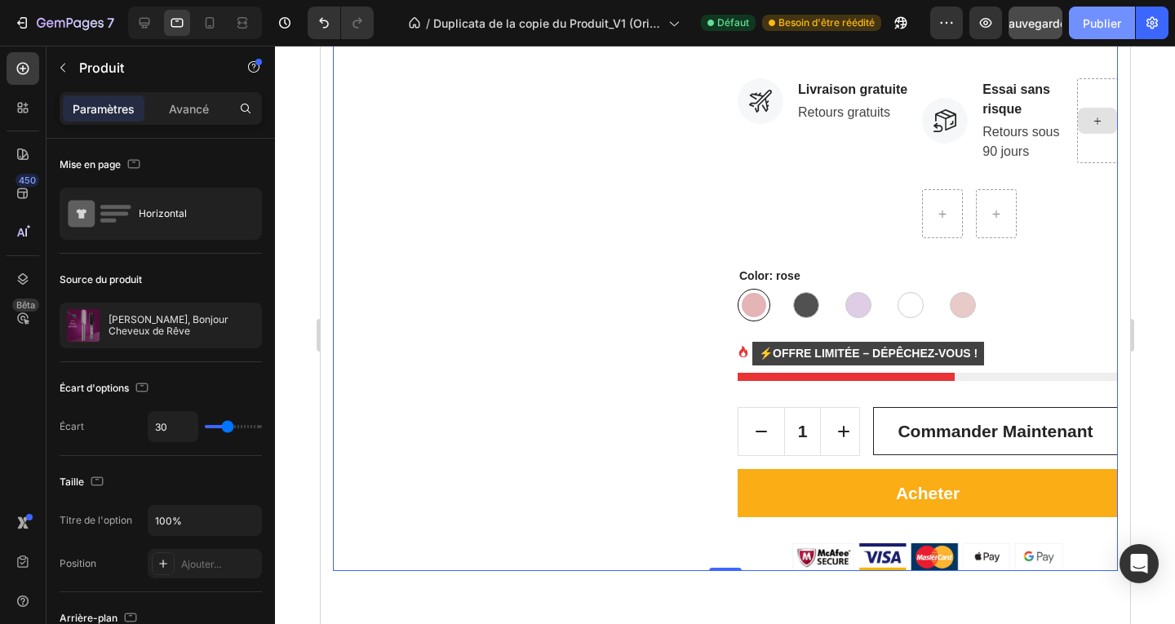
click at [1100, 22] on font "Publier" at bounding box center [1101, 23] width 38 height 14
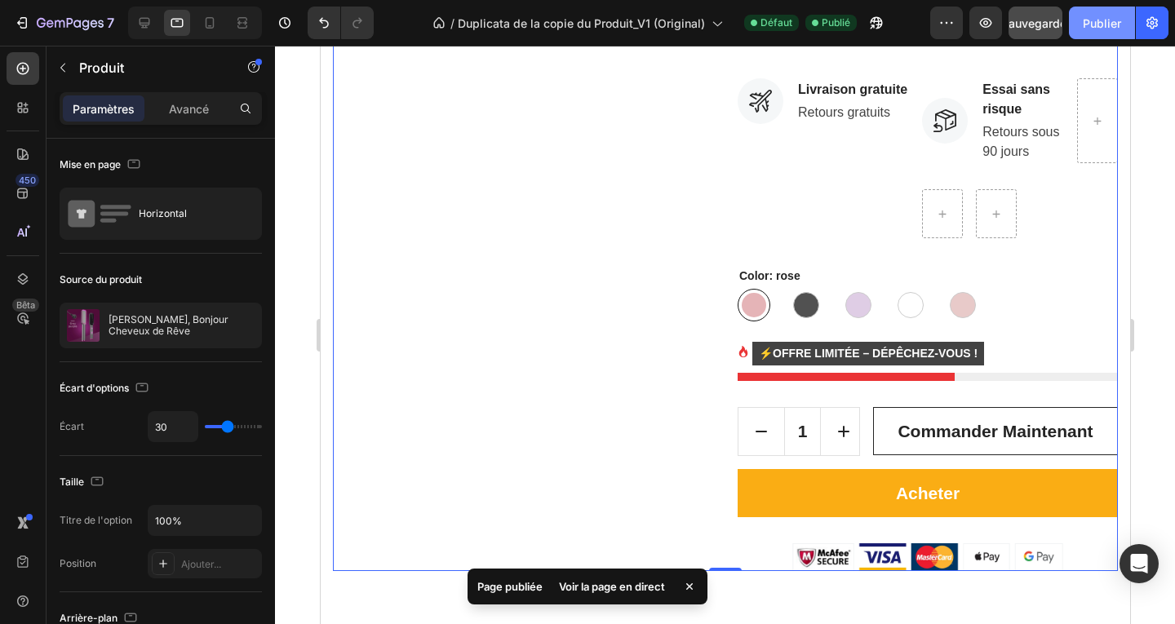
click at [1116, 16] on font "Publier" at bounding box center [1101, 23] width 38 height 14
click at [1069, 7] on button "Publier" at bounding box center [1102, 23] width 66 height 33
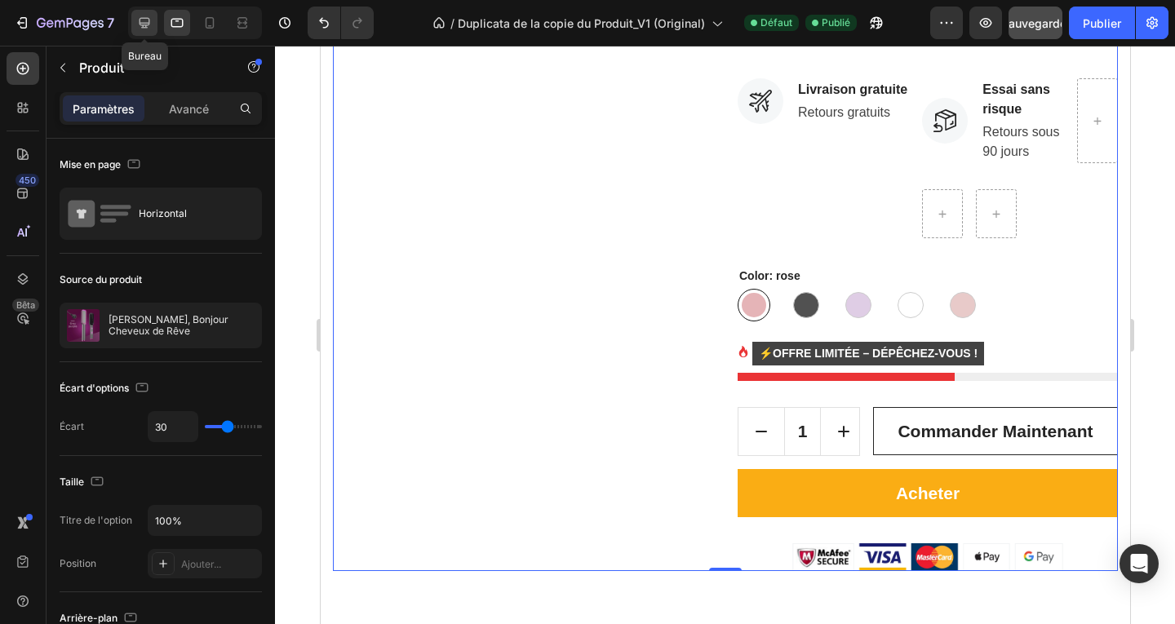
click at [138, 17] on icon at bounding box center [144, 23] width 16 height 16
type input "60"
type input "1200"
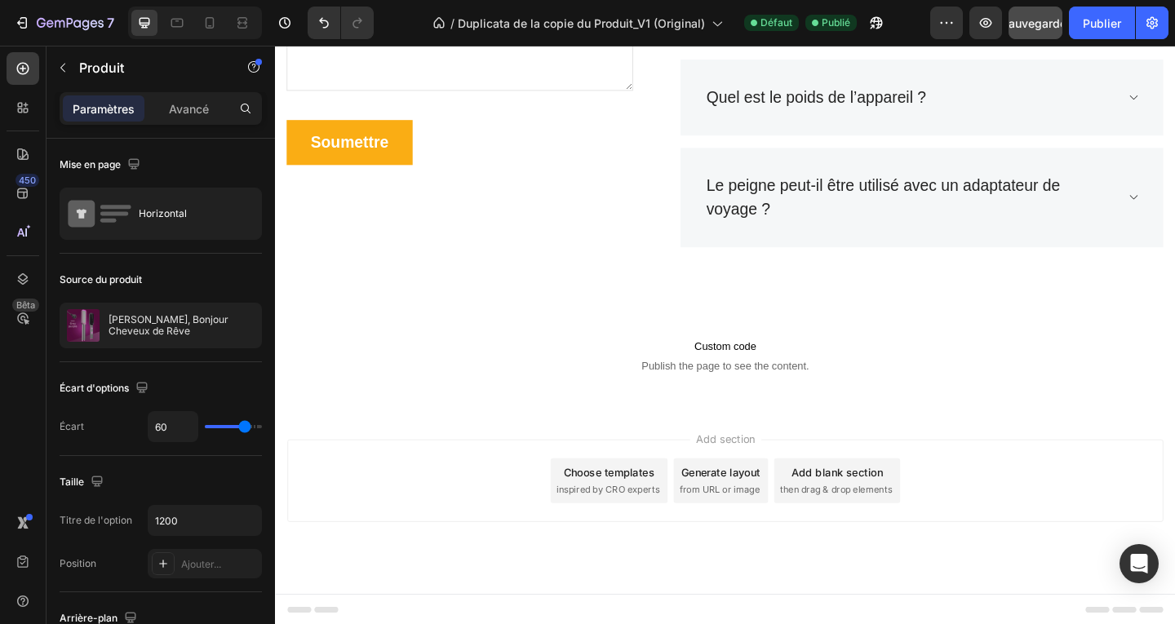
scroll to position [4450, 0]
click at [175, 26] on icon at bounding box center [177, 23] width 12 height 9
type input "30"
type input "100%"
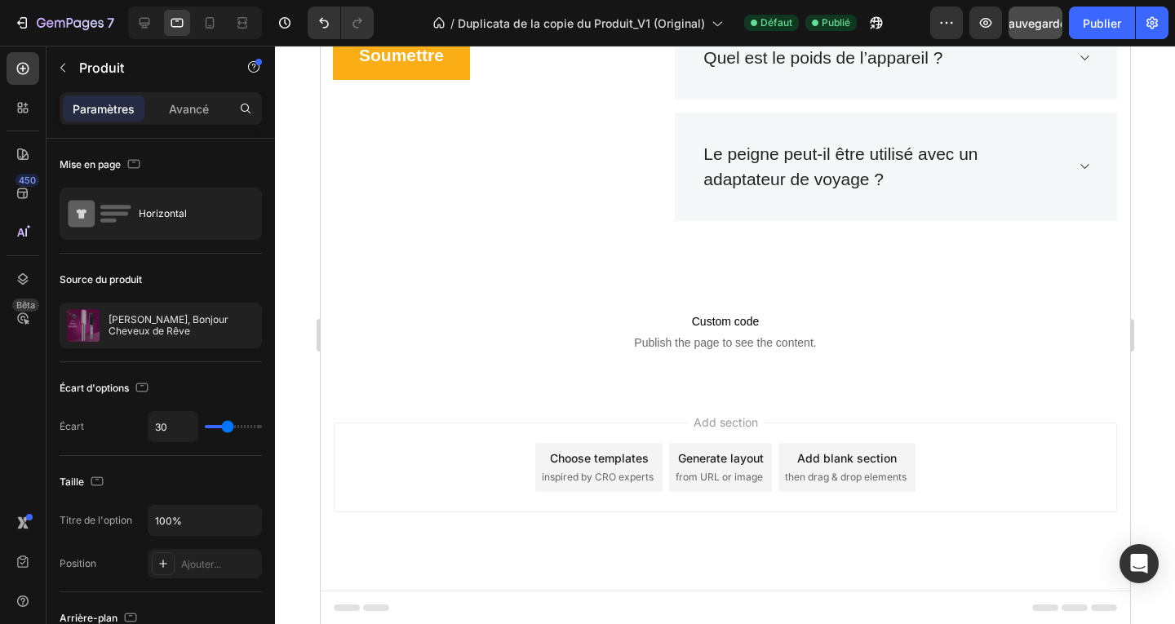
scroll to position [4713, 0]
click at [141, 20] on icon at bounding box center [144, 23] width 16 height 16
type input "60"
type input "1200"
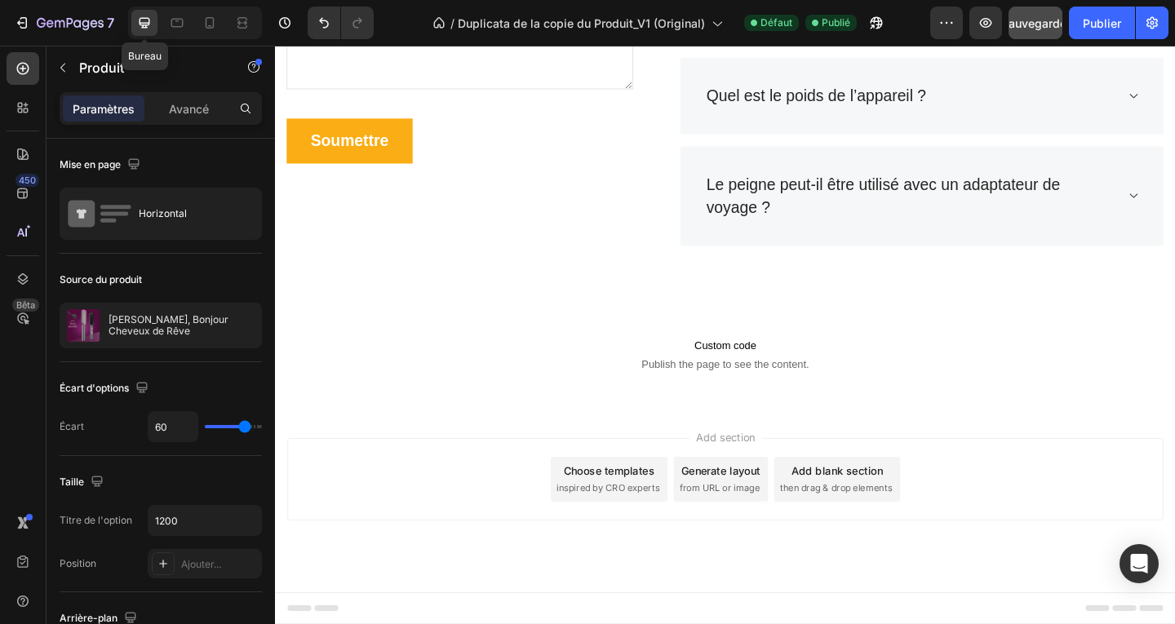
scroll to position [4663, 0]
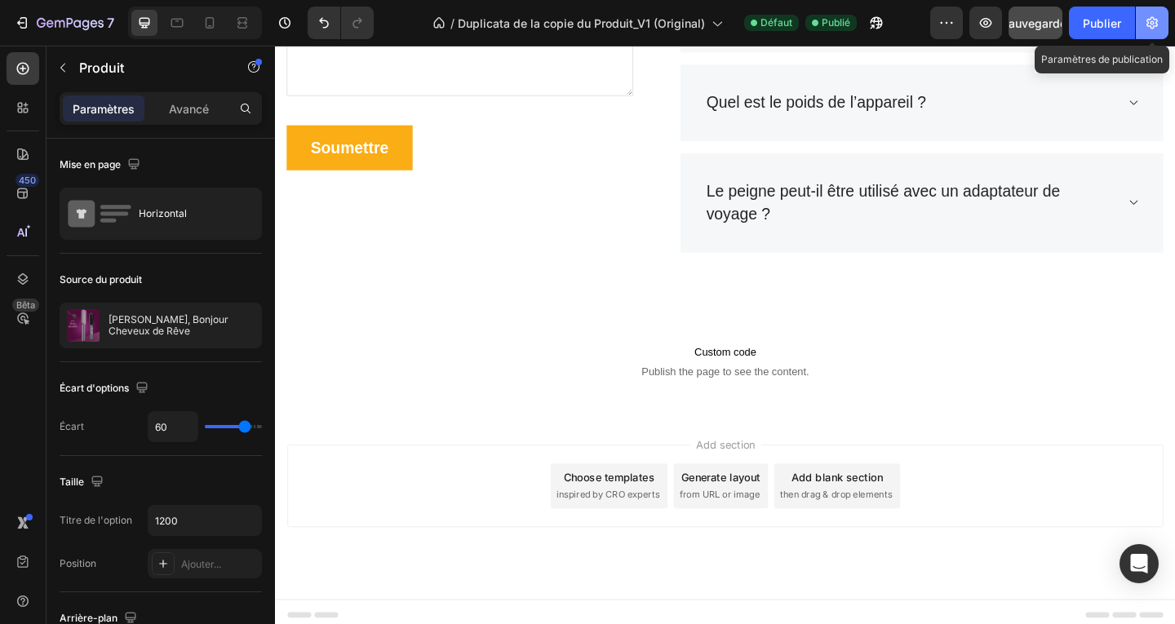
click at [1158, 20] on icon "button" at bounding box center [1152, 23] width 16 height 16
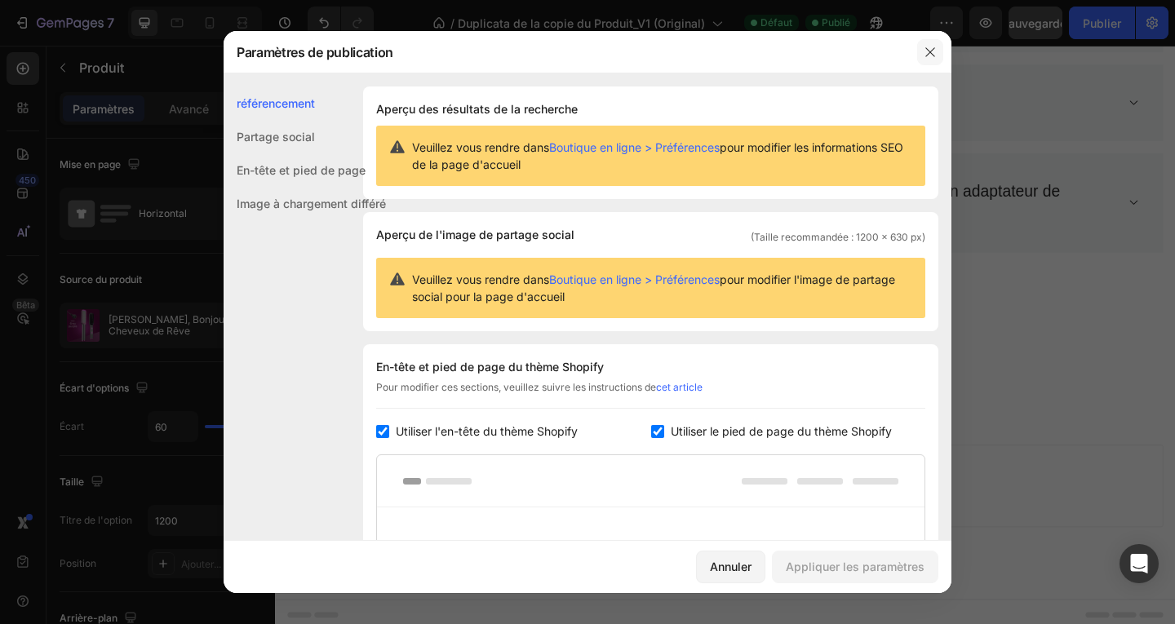
click at [935, 47] on icon "button" at bounding box center [929, 52] width 13 height 13
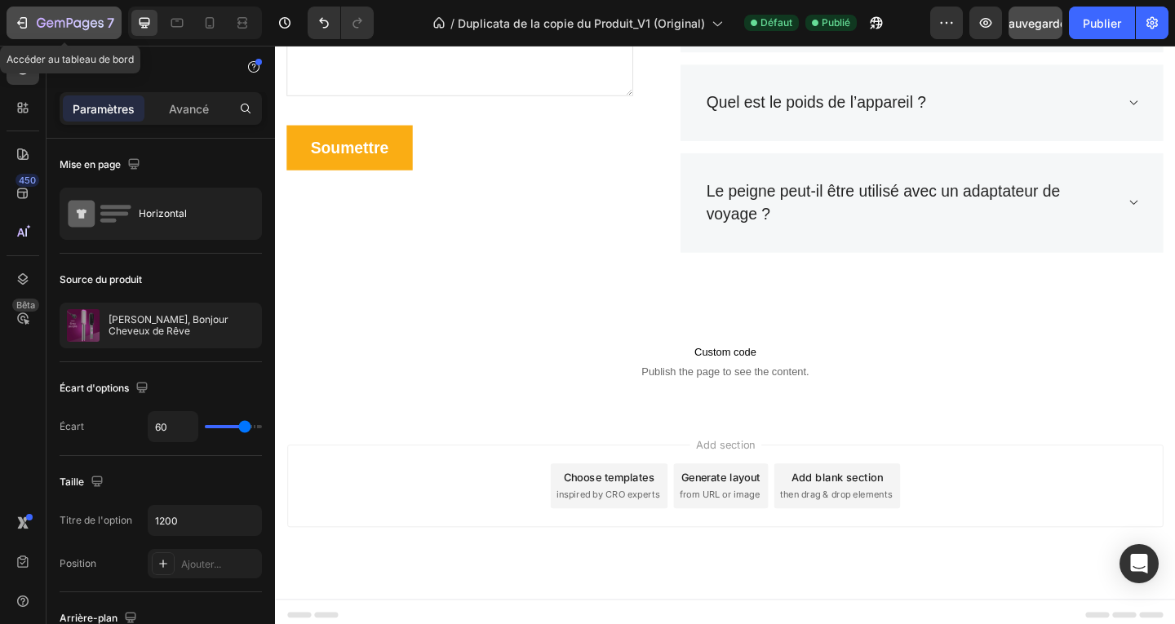
click at [20, 20] on icon "button" at bounding box center [22, 23] width 16 height 16
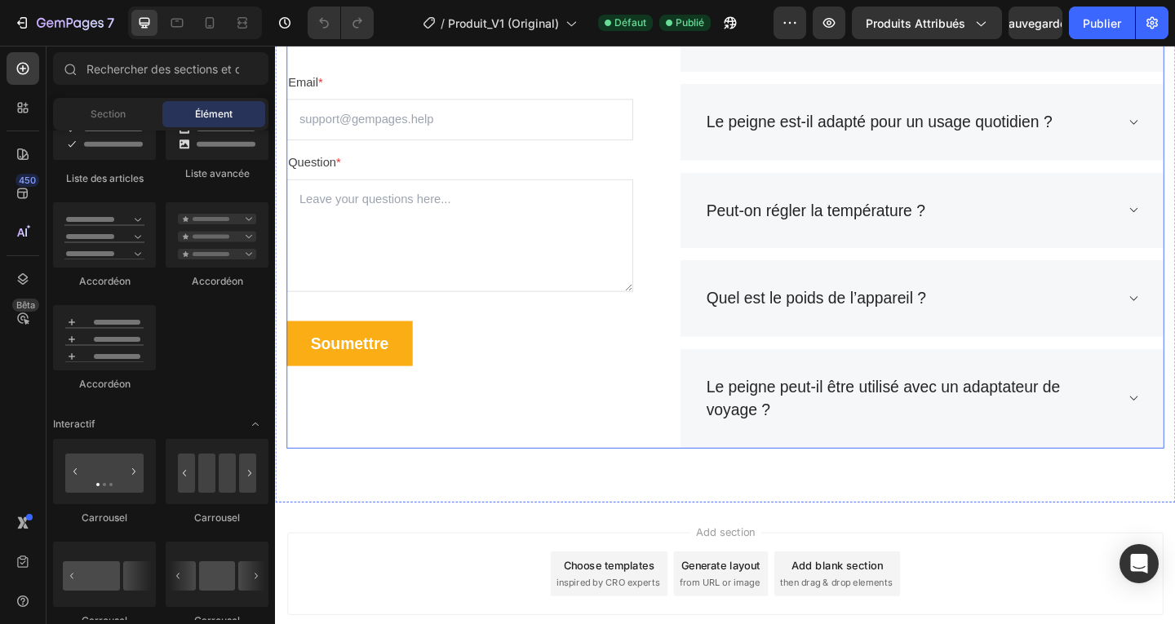
scroll to position [4345, 0]
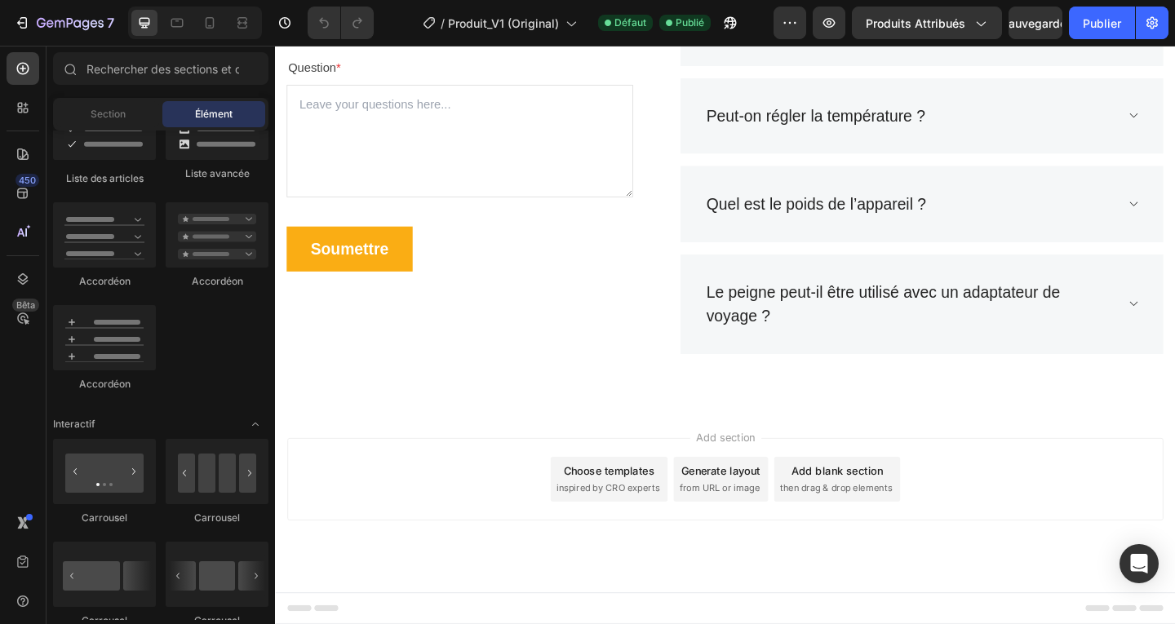
click at [795, 475] on span "Add section" at bounding box center [764, 471] width 77 height 17
click at [759, 470] on span "Add section" at bounding box center [764, 471] width 77 height 17
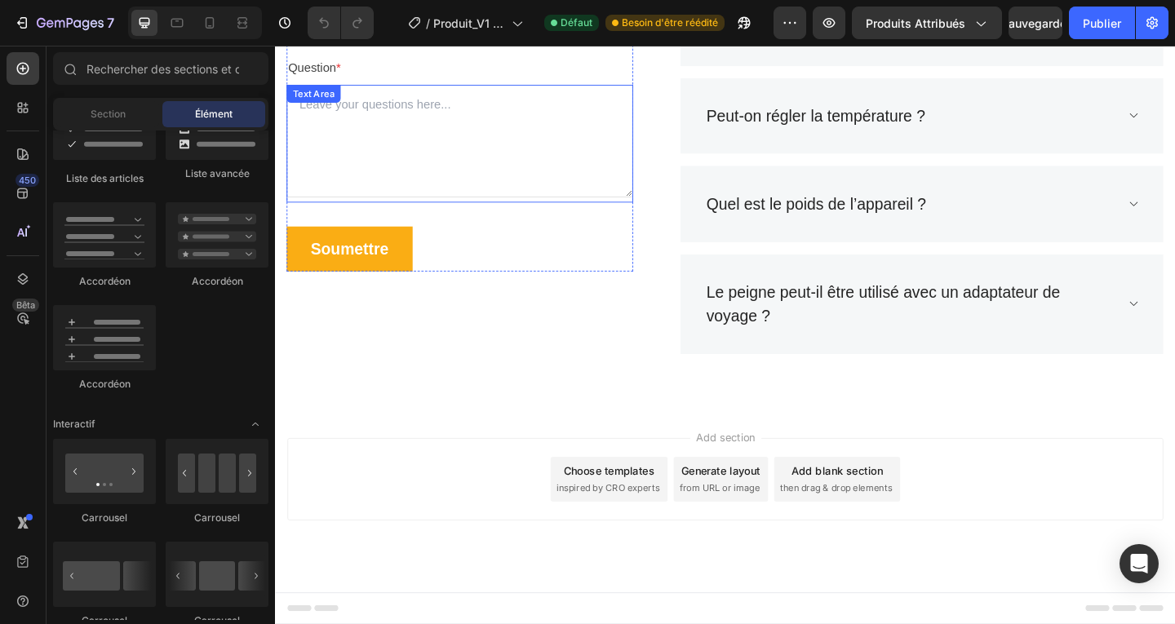
click at [421, 196] on textarea at bounding box center [475, 149] width 377 height 122
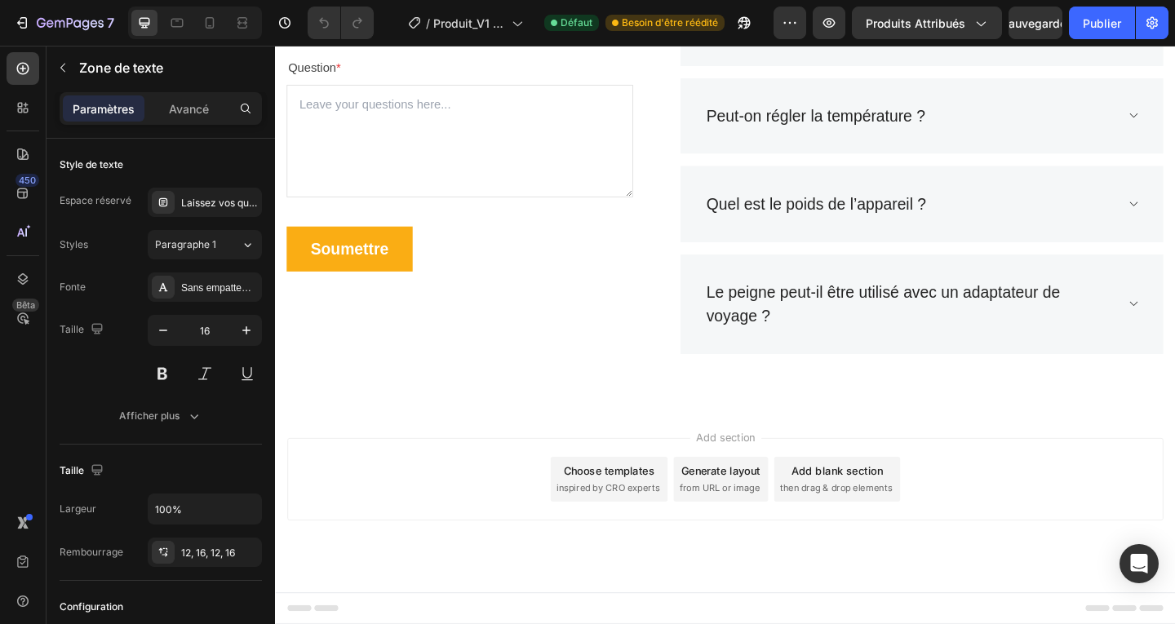
click at [429, 470] on div "Add section Choose templates inspired by CRO experts Generate layout from URL o…" at bounding box center [764, 540] width 979 height 201
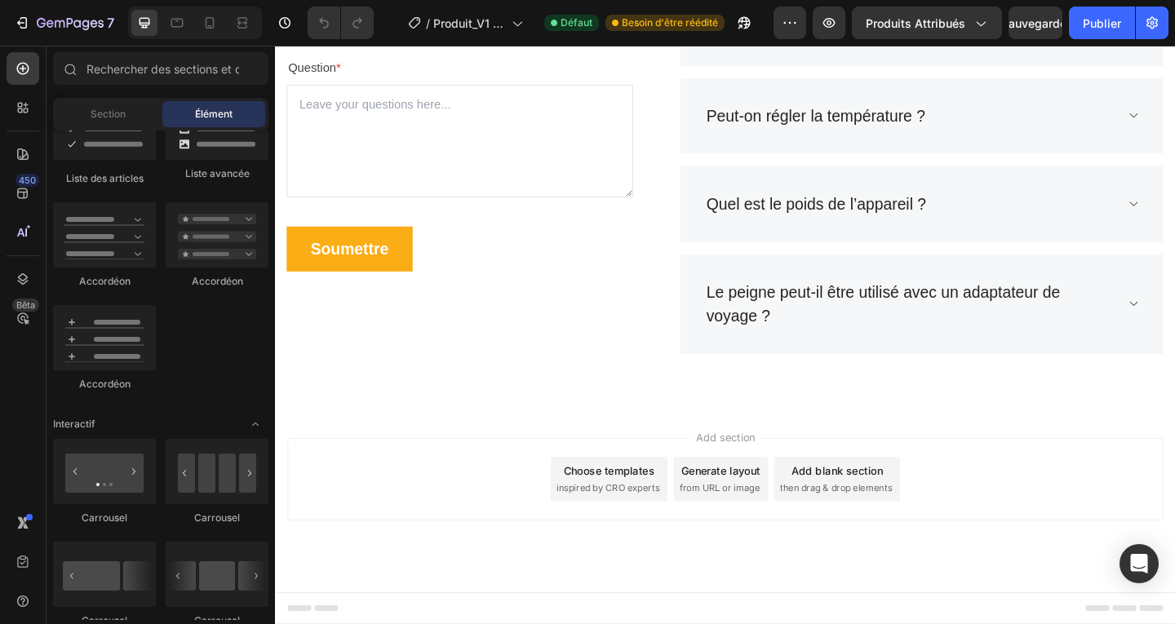
click at [427, 480] on div "Add section Choose templates inspired by CRO experts Generate layout from URL o…" at bounding box center [764, 517] width 953 height 90
click at [710, 478] on div "Add section Choose templates inspired by CRO experts Generate layout from URL o…" at bounding box center [764, 517] width 953 height 90
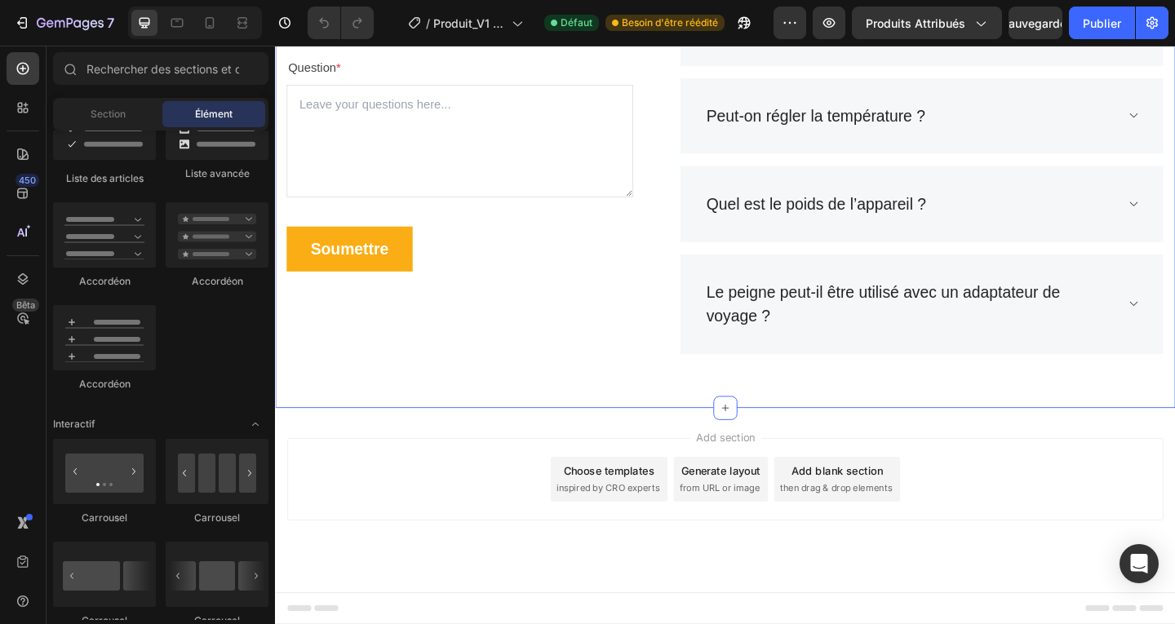
click at [523, 392] on div "Foire Aux Questions (FAQ) Heading Vous avez encore des questions ? Envoyez-nous…" at bounding box center [764, 87] width 979 height 706
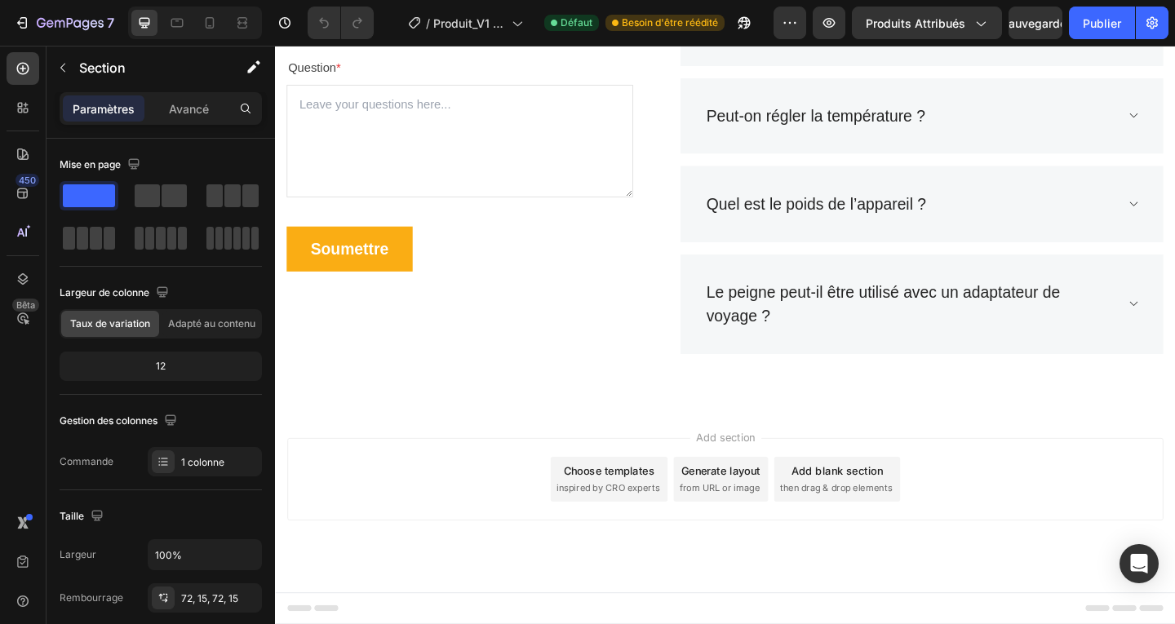
click at [450, 498] on div "Add section Choose templates inspired by CRO experts Generate layout from URL o…" at bounding box center [764, 517] width 953 height 90
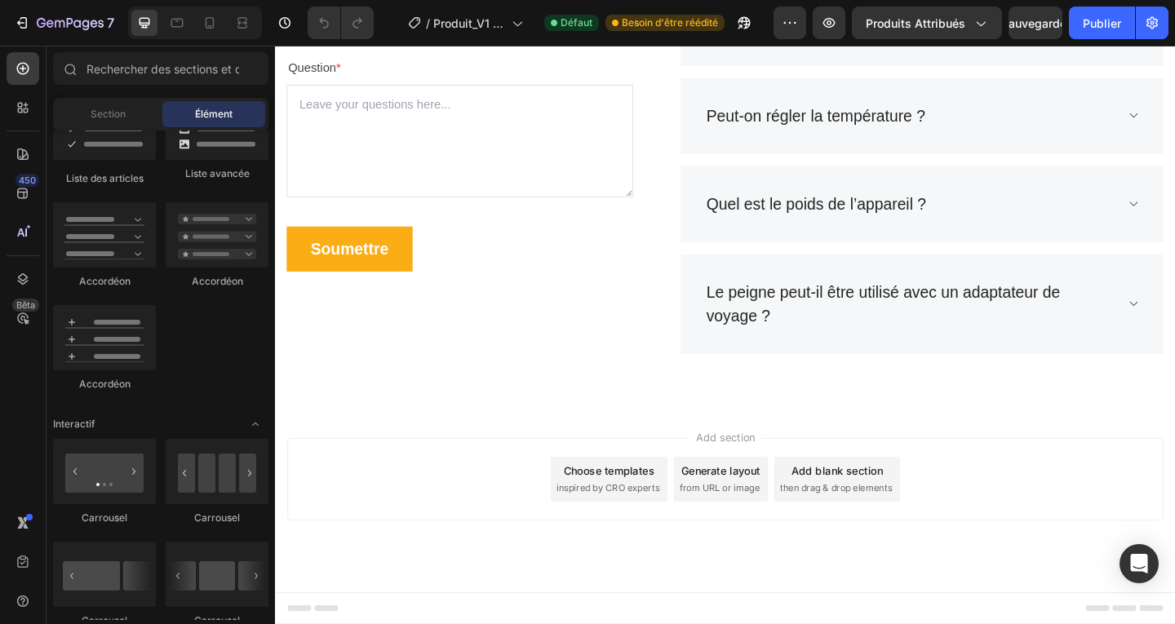
click at [575, 467] on div "Add section Choose templates inspired by CRO experts Generate layout from URL o…" at bounding box center [764, 540] width 979 height 201
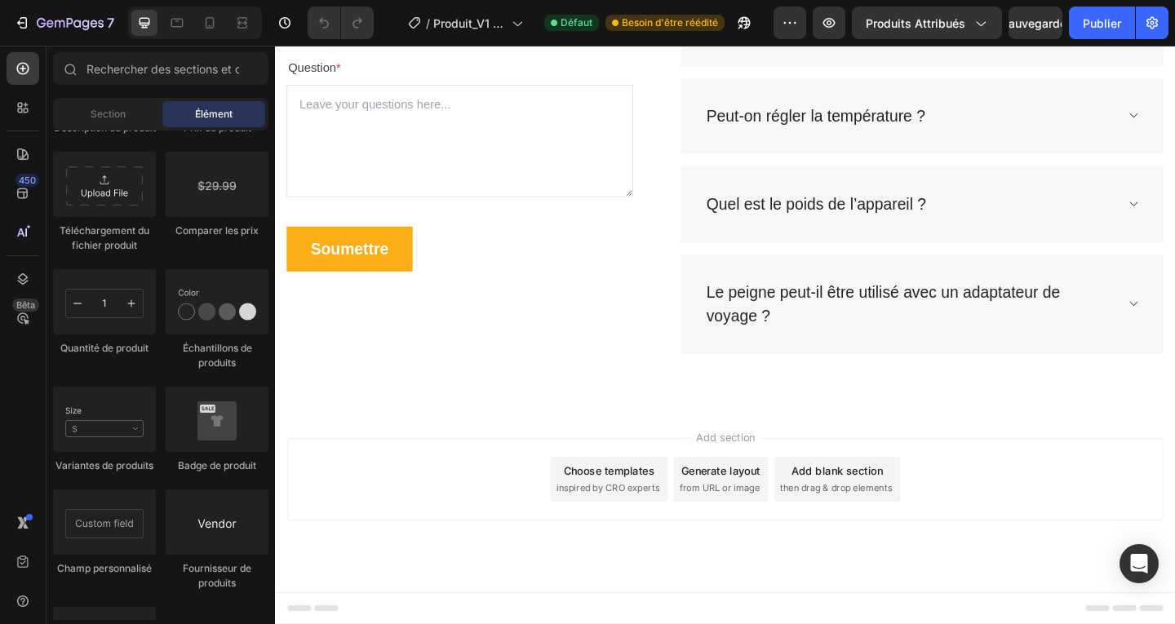
scroll to position [3344, 0]
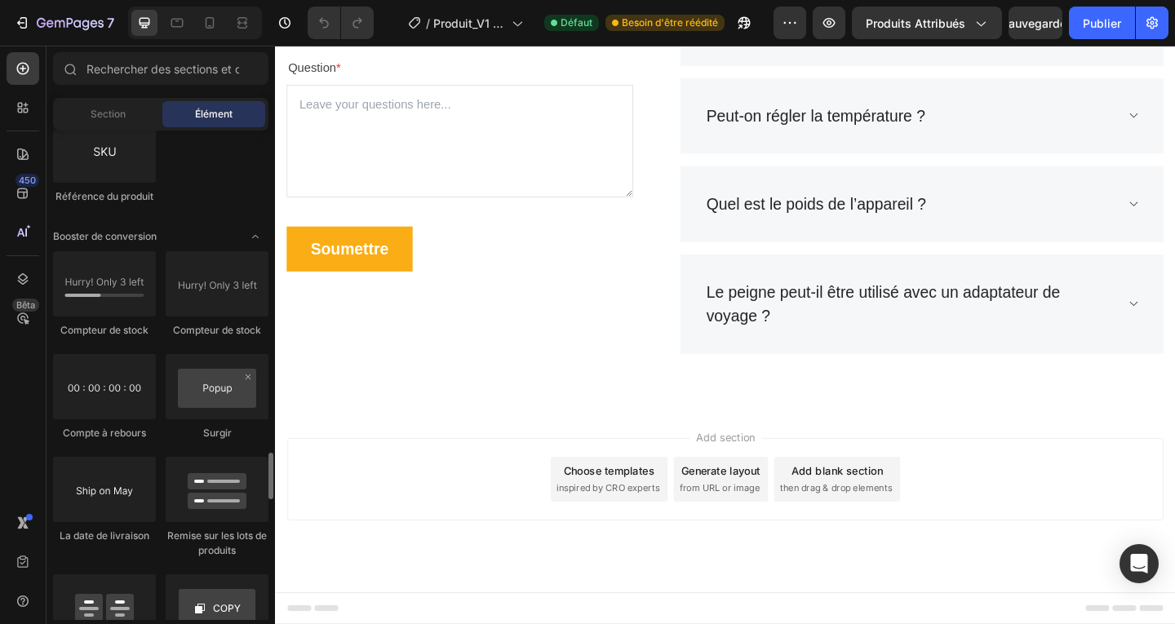
click at [604, 472] on div "Add section Choose templates inspired by CRO experts Generate layout from URL o…" at bounding box center [764, 517] width 953 height 90
click at [618, 477] on div "Add section Choose templates inspired by CRO experts Generate layout from URL o…" at bounding box center [764, 517] width 953 height 90
click at [1029, 484] on div "Add section Choose templates inspired by CRO experts Generate layout from URL o…" at bounding box center [764, 517] width 953 height 90
click at [177, 23] on icon at bounding box center [177, 23] width 16 height 16
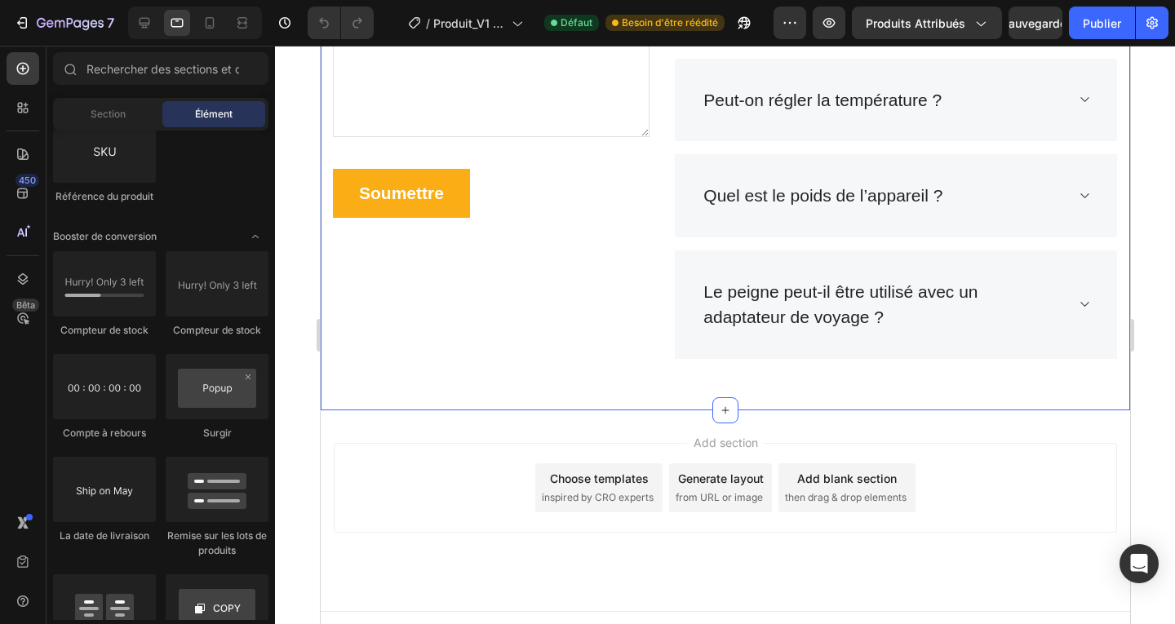
scroll to position [4388, 0]
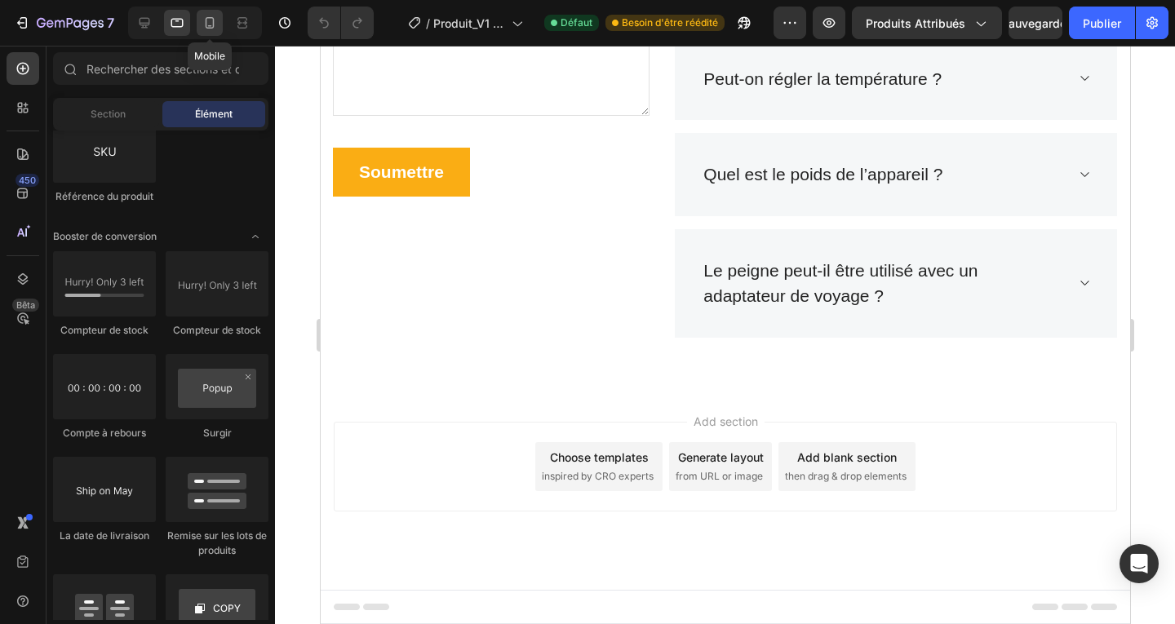
click at [206, 29] on icon at bounding box center [209, 23] width 16 height 16
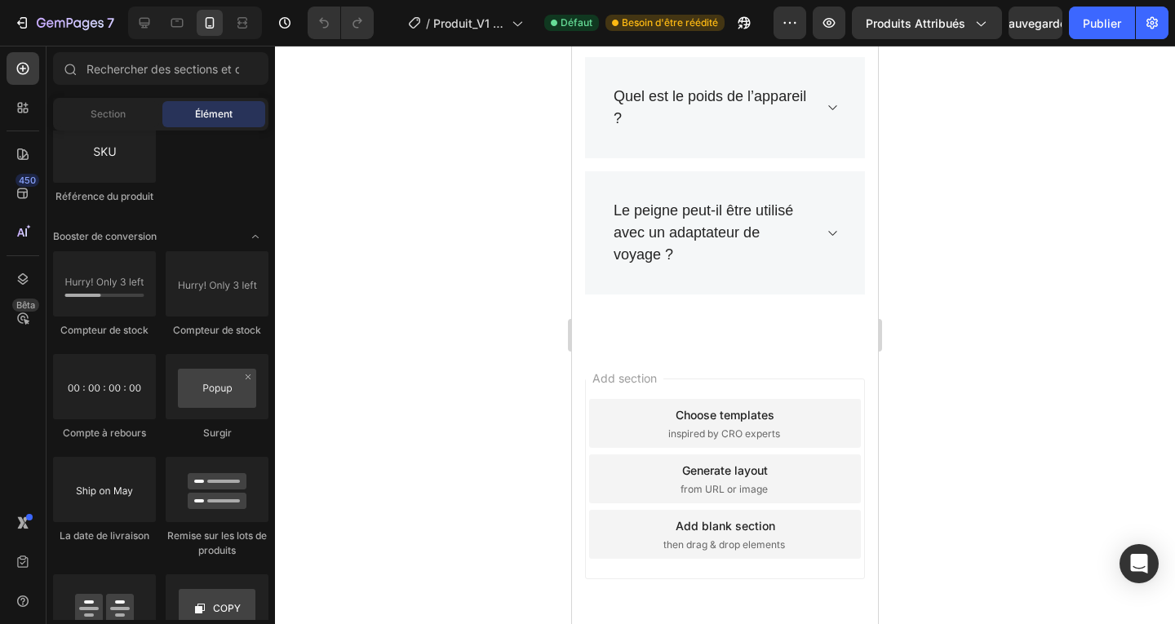
scroll to position [5064, 0]
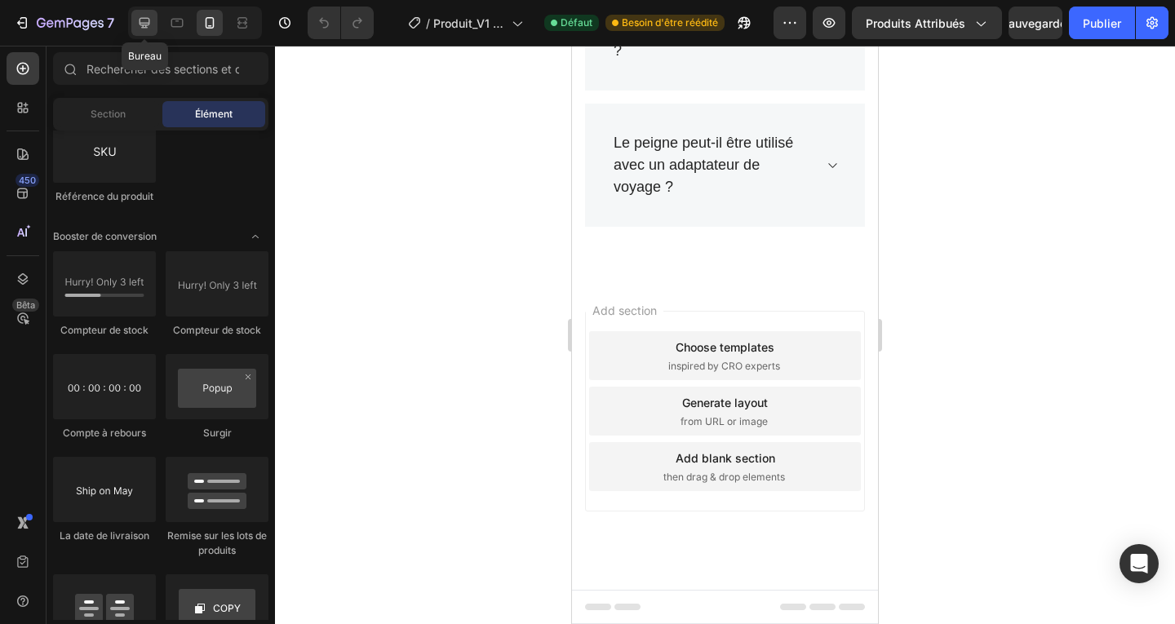
click at [145, 27] on icon at bounding box center [144, 23] width 11 height 11
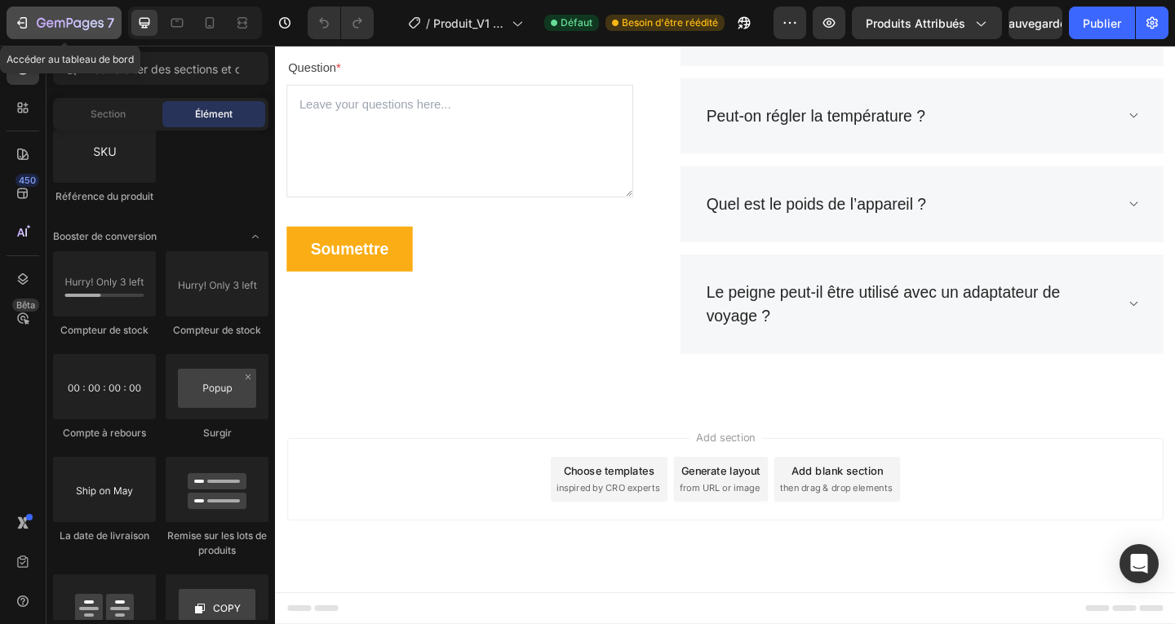
click at [19, 20] on icon "button" at bounding box center [22, 23] width 16 height 16
